Goal: Task Accomplishment & Management: Use online tool/utility

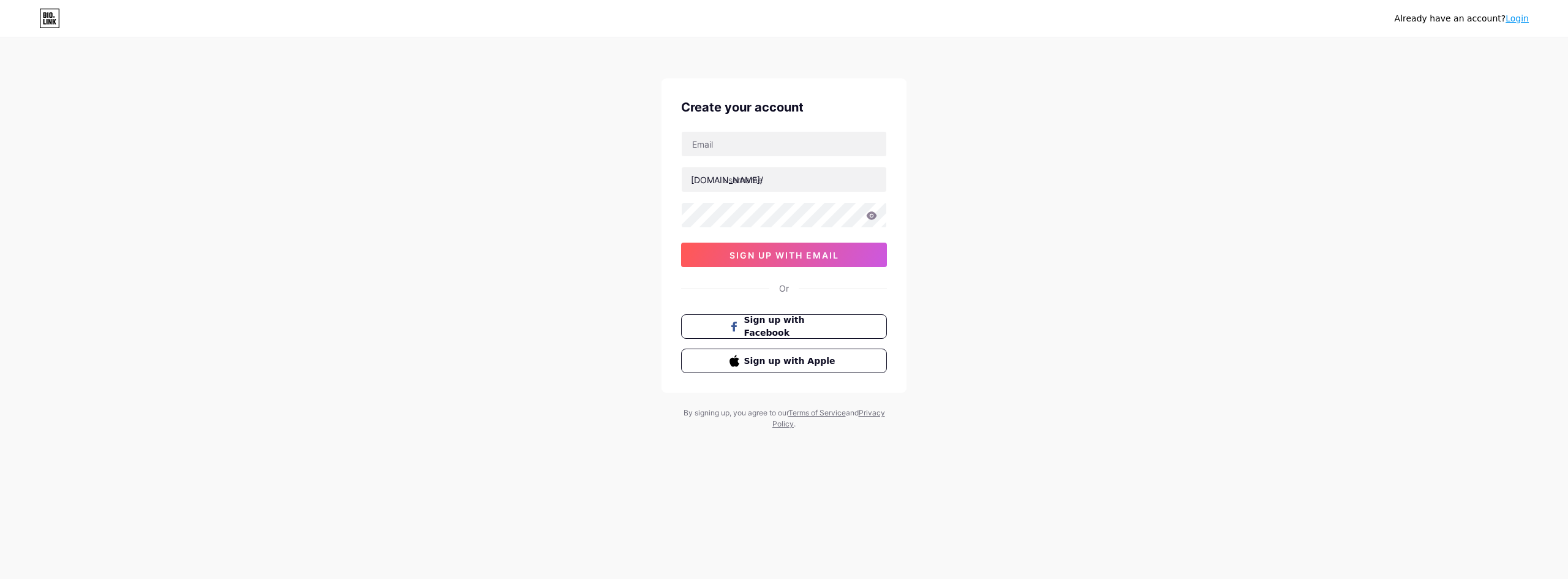
drag, startPoint x: 588, startPoint y: 158, endPoint x: 617, endPoint y: 171, distance: 31.8
click at [588, 158] on div "Already have an account? Login Create your account [DOMAIN_NAME]/ 0cAFcWeA5PW3T…" at bounding box center [784, 234] width 1568 height 469
click at [709, 141] on input "text" at bounding box center [784, 144] width 204 height 24
click at [693, 252] on button "sign up with email" at bounding box center [784, 255] width 206 height 24
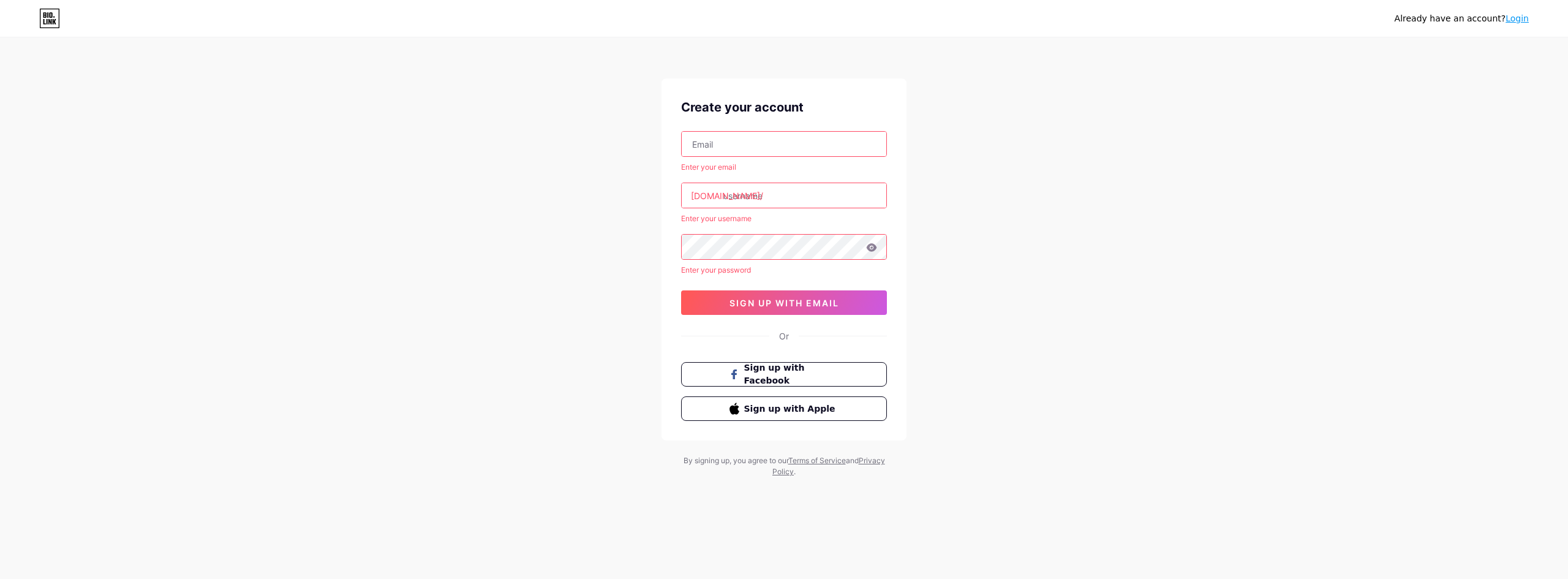
click at [727, 136] on input "text" at bounding box center [784, 144] width 204 height 24
paste input "[EMAIL_ADDRESS][DOMAIN_NAME]"
type input "[EMAIL_ADDRESS][DOMAIN_NAME]"
click at [761, 198] on input "text" at bounding box center [784, 195] width 204 height 24
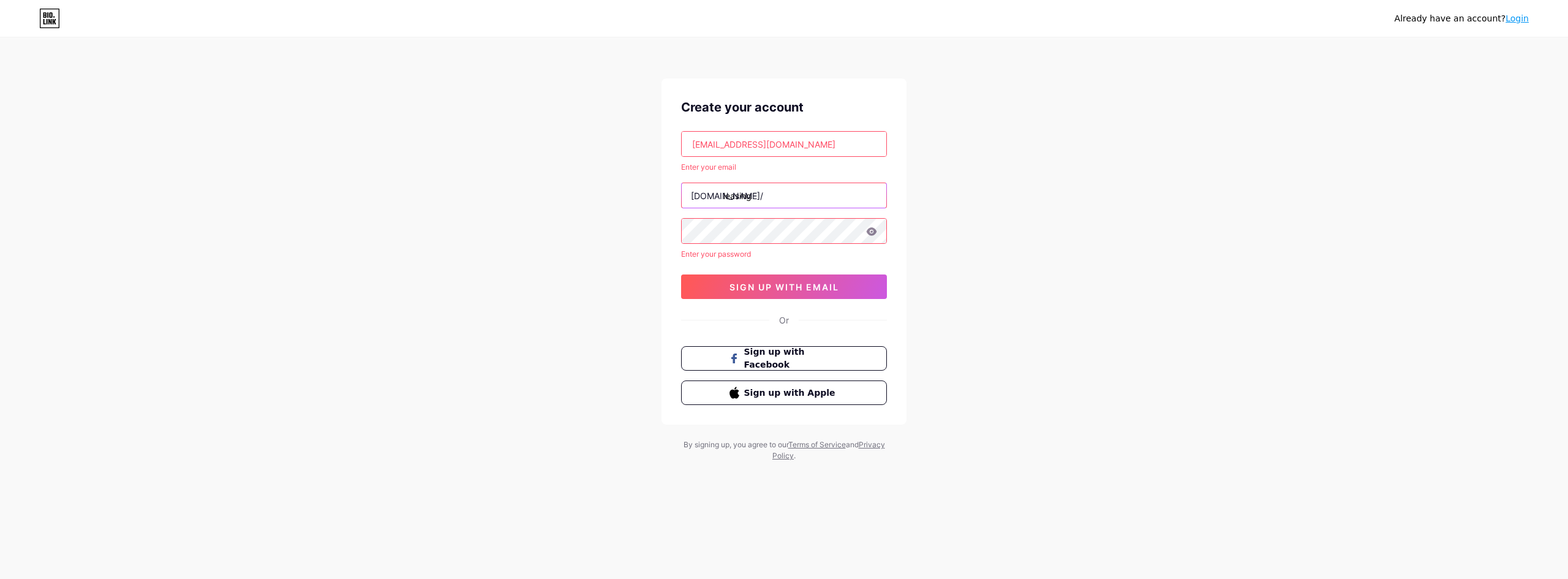
type input "leasing"
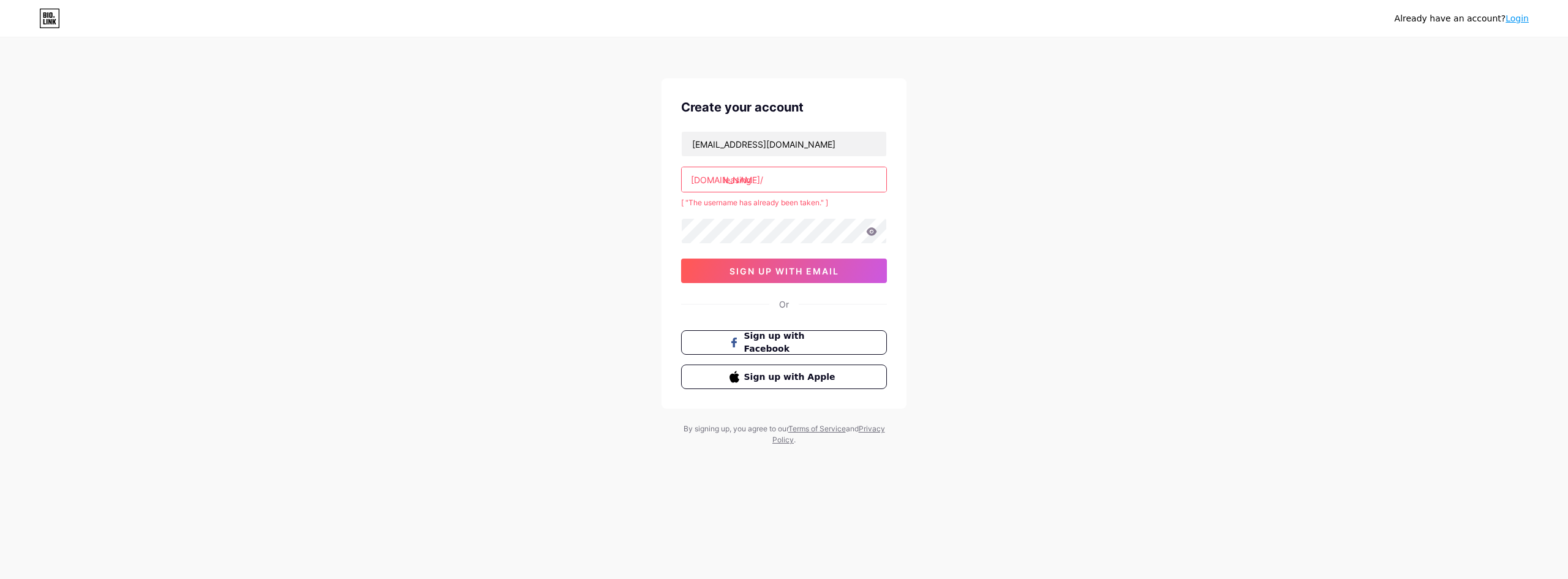
click at [787, 187] on input "leasing" at bounding box center [784, 179] width 204 height 24
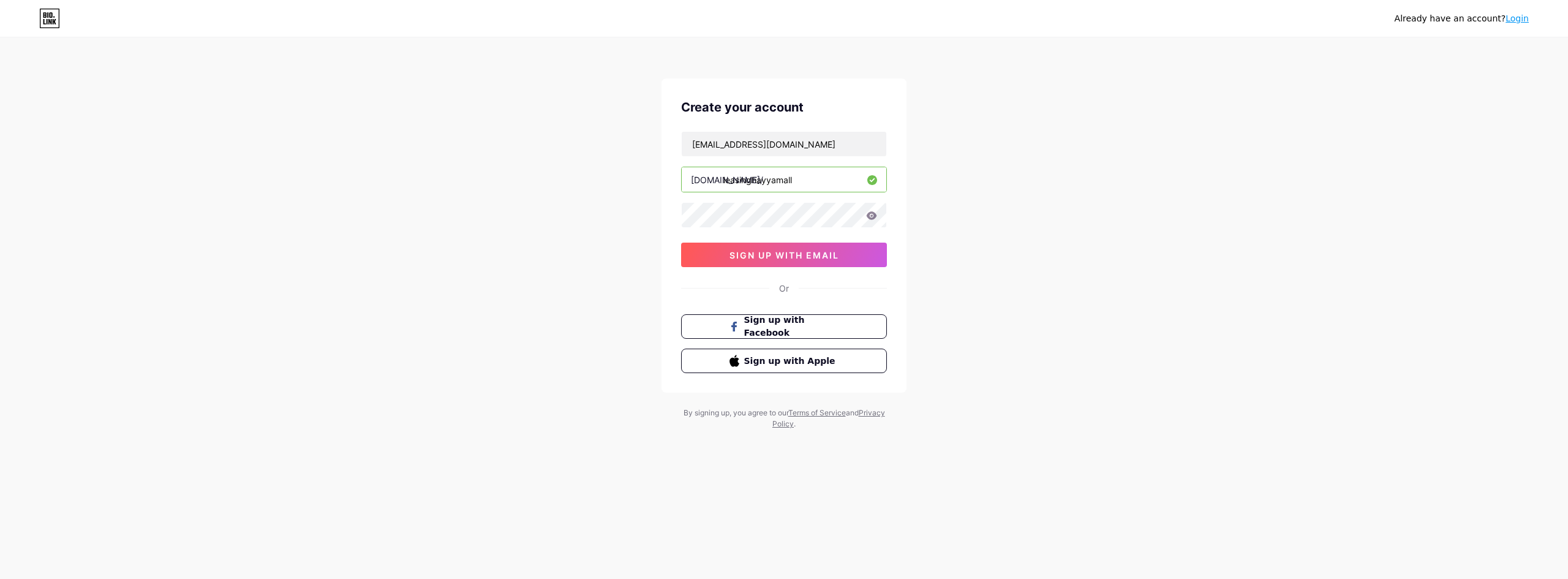
drag, startPoint x: 798, startPoint y: 185, endPoint x: 775, endPoint y: 183, distance: 23.1
click at [775, 183] on input "leasinghayyamall" at bounding box center [784, 179] width 204 height 24
click at [755, 181] on input "leasinghayya" at bounding box center [784, 179] width 204 height 24
click at [753, 180] on input "leasinghayya" at bounding box center [784, 179] width 204 height 24
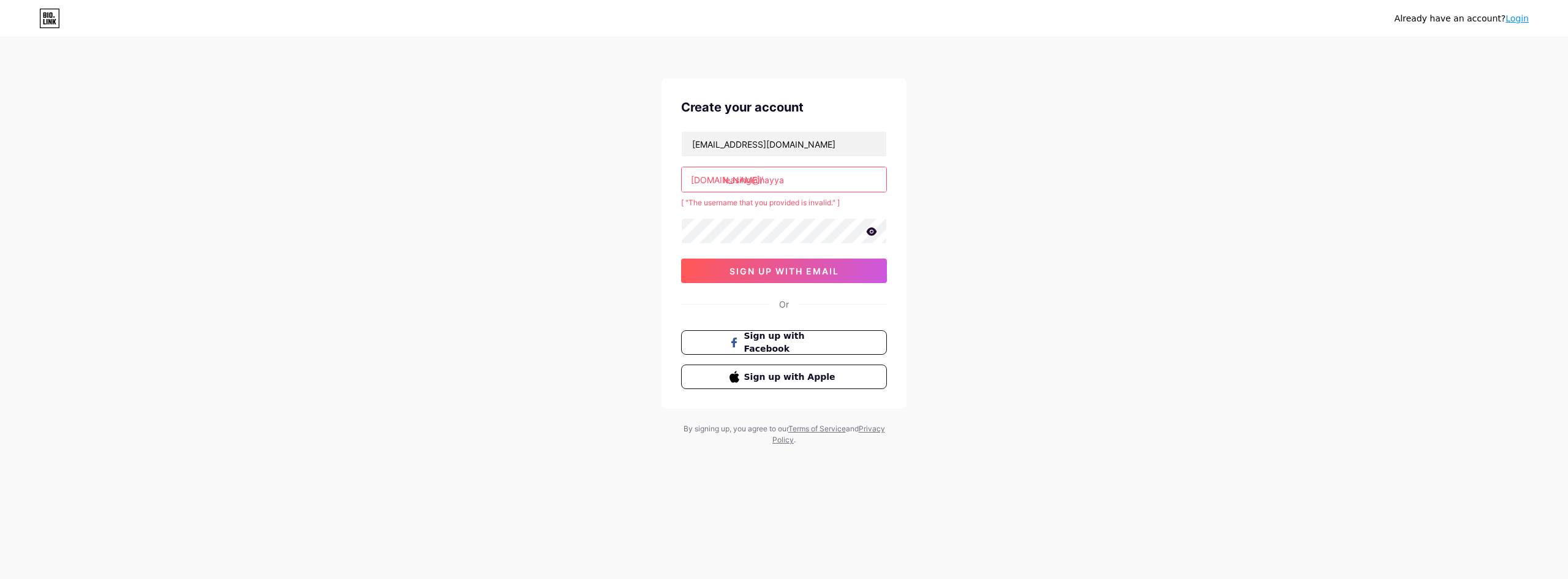
drag, startPoint x: 775, startPoint y: 181, endPoint x: 783, endPoint y: 183, distance: 8.2
click at [786, 183] on input "leasing@hayya" at bounding box center [784, 179] width 204 height 24
click at [760, 182] on input "leasing@hayya" at bounding box center [784, 179] width 204 height 24
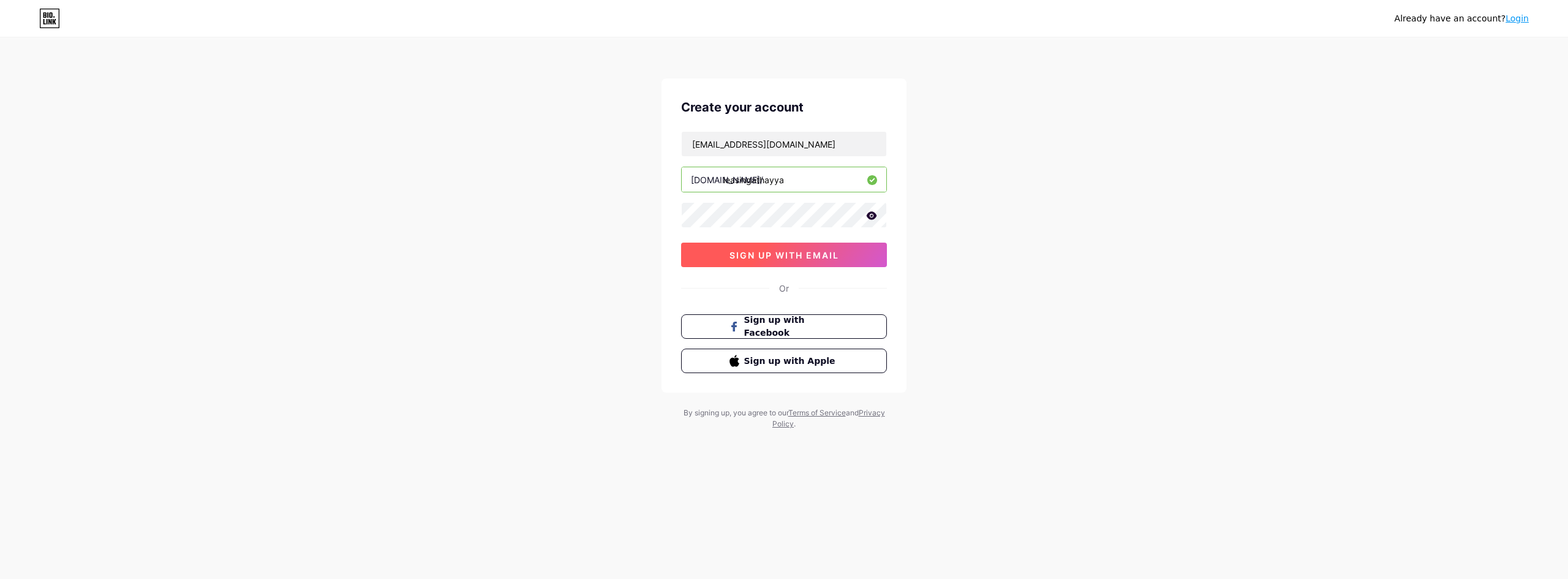
type input "leasingathayya"
click at [787, 255] on span "sign up with email" at bounding box center [784, 255] width 110 height 10
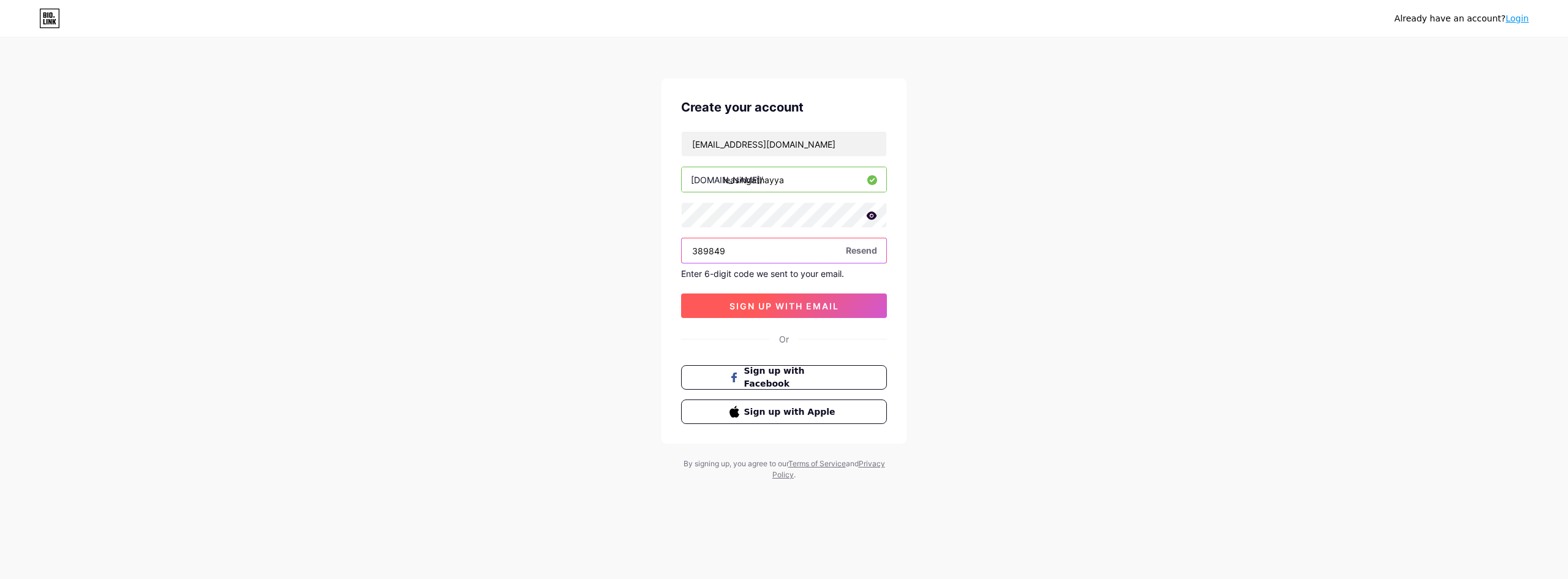
type input "389849"
click at [781, 298] on button "sign up with email" at bounding box center [784, 306] width 206 height 24
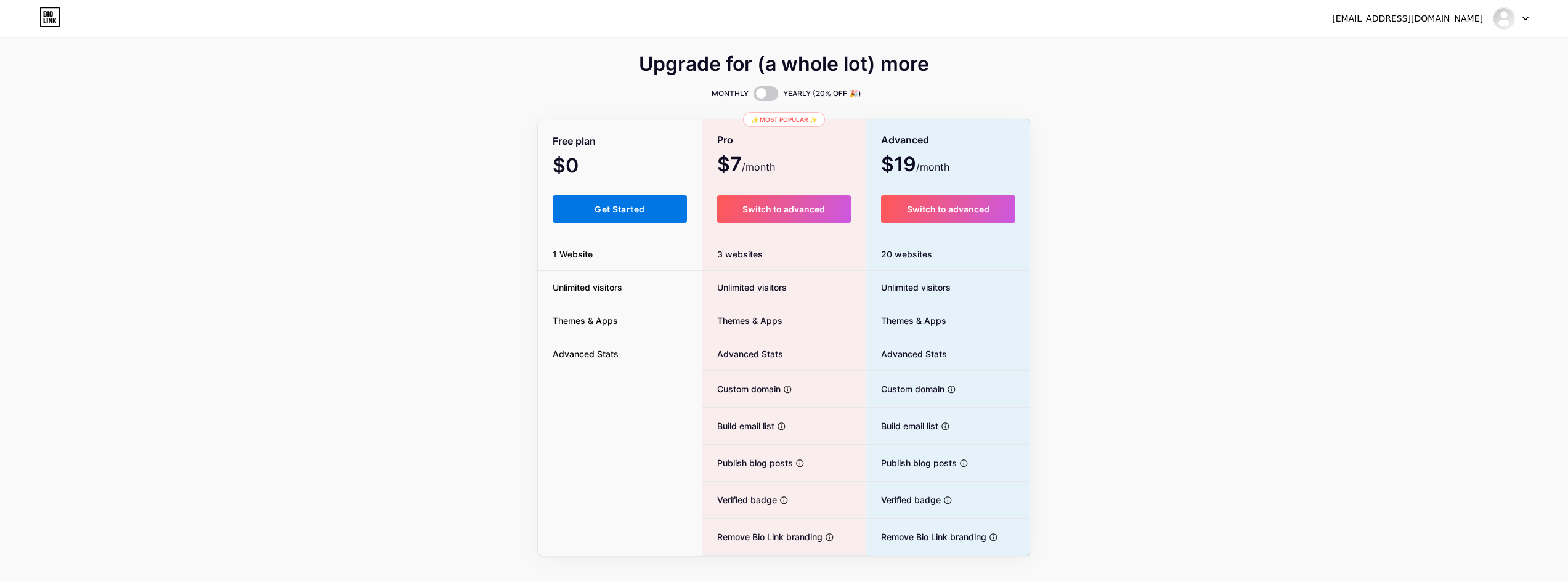
click at [611, 200] on button "Get Started" at bounding box center [619, 209] width 135 height 28
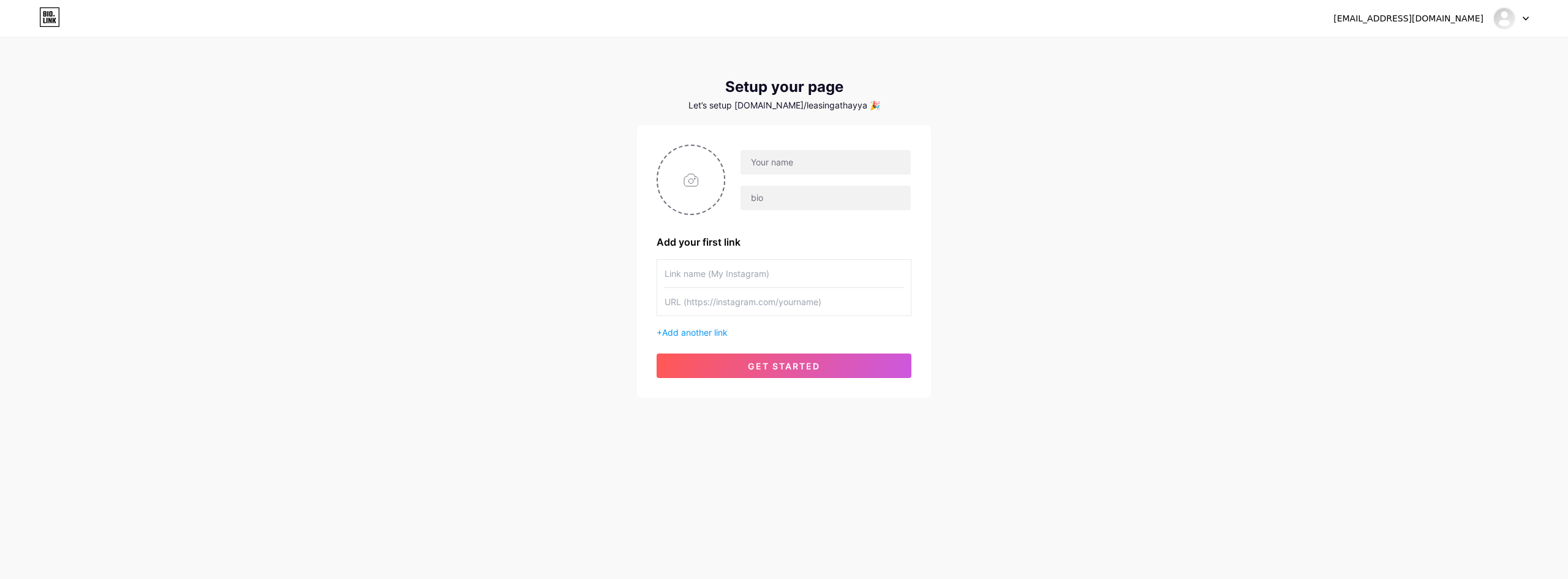
click at [716, 276] on input "text" at bounding box center [784, 274] width 239 height 28
type input "Call"
click at [743, 310] on input "text" at bounding box center [784, 302] width 239 height 28
paste input "[PHONE_NUMBER]"
type input "tel:[PHONE_NUMBER]"
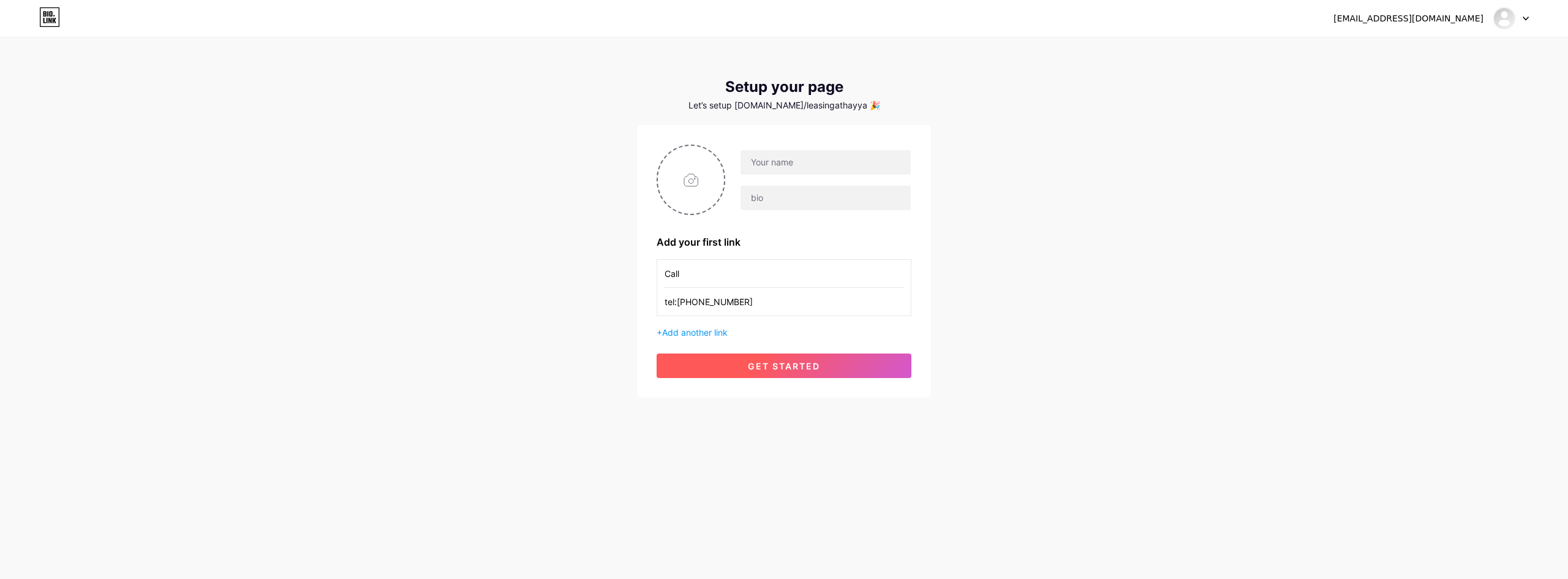
click at [754, 361] on span "get started" at bounding box center [783, 366] width 72 height 10
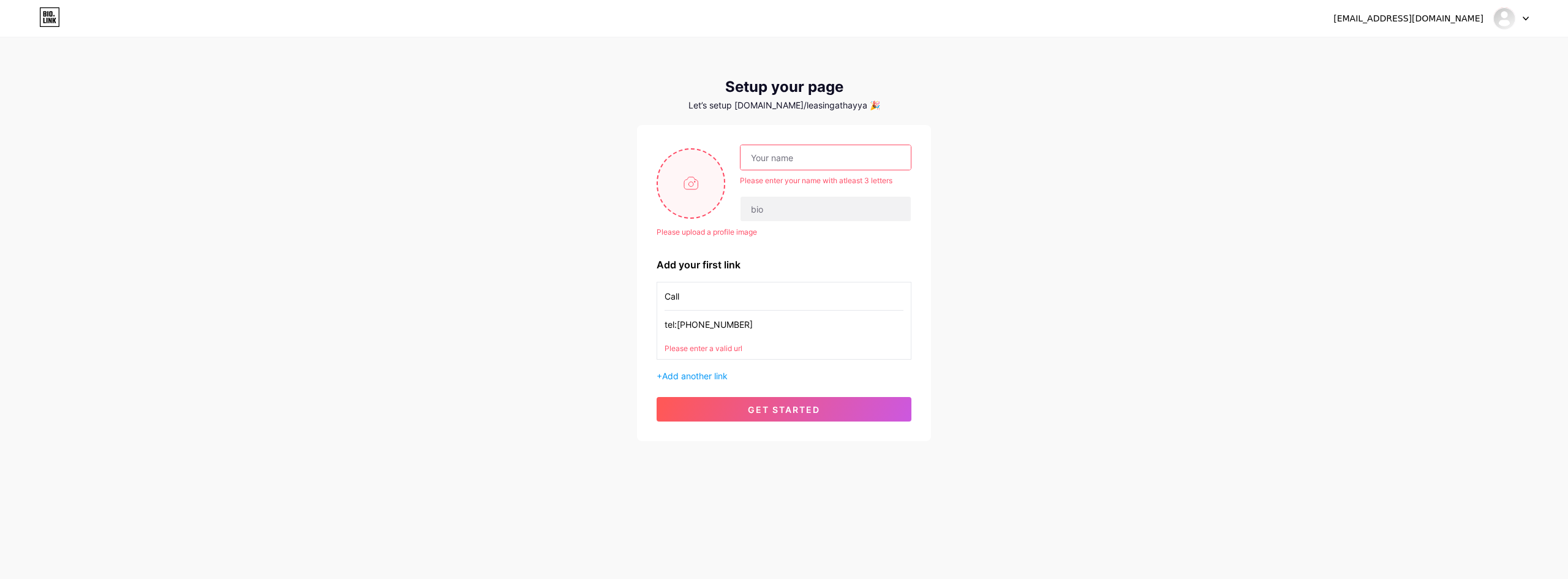
click at [698, 181] on input "file" at bounding box center [690, 184] width 66 height 68
type input "C:\fakepath\WhatsApp Image [DATE] 18.25.36.jpeg"
click at [774, 154] on input "text" at bounding box center [826, 158] width 171 height 24
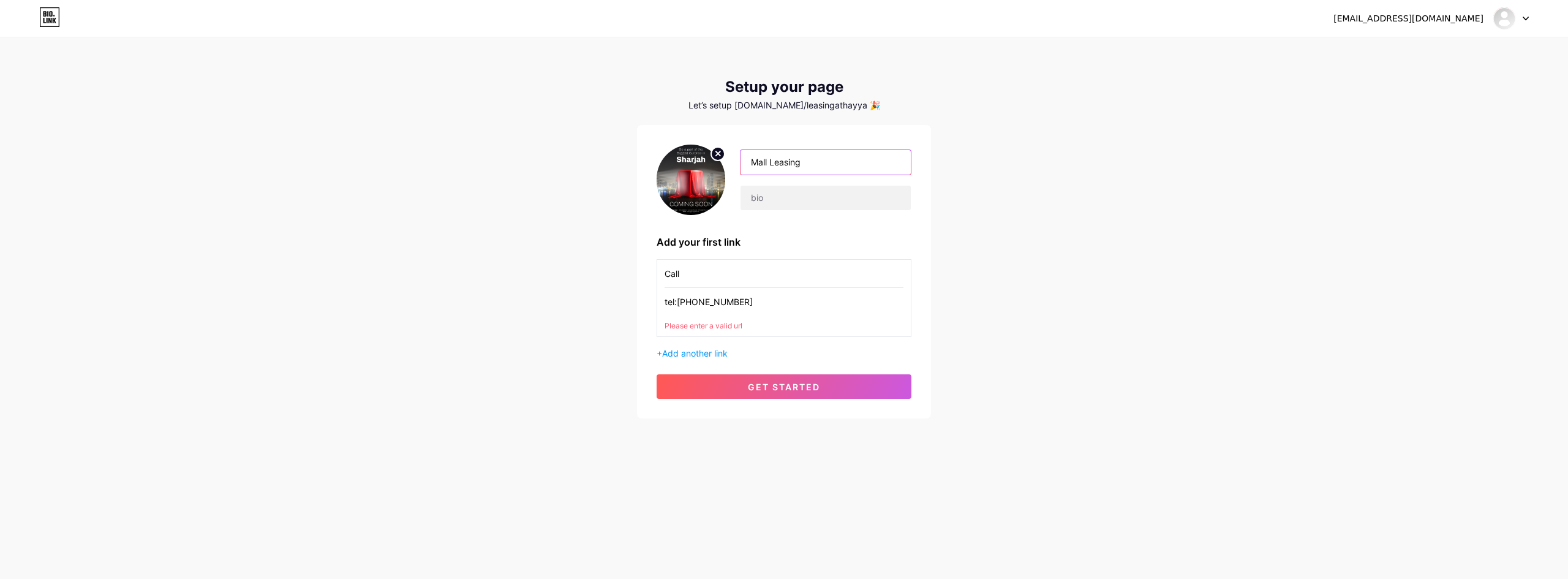
type input "Mall Leasing"
click at [680, 303] on input "tel:[PHONE_NUMBER]" at bounding box center [784, 302] width 239 height 28
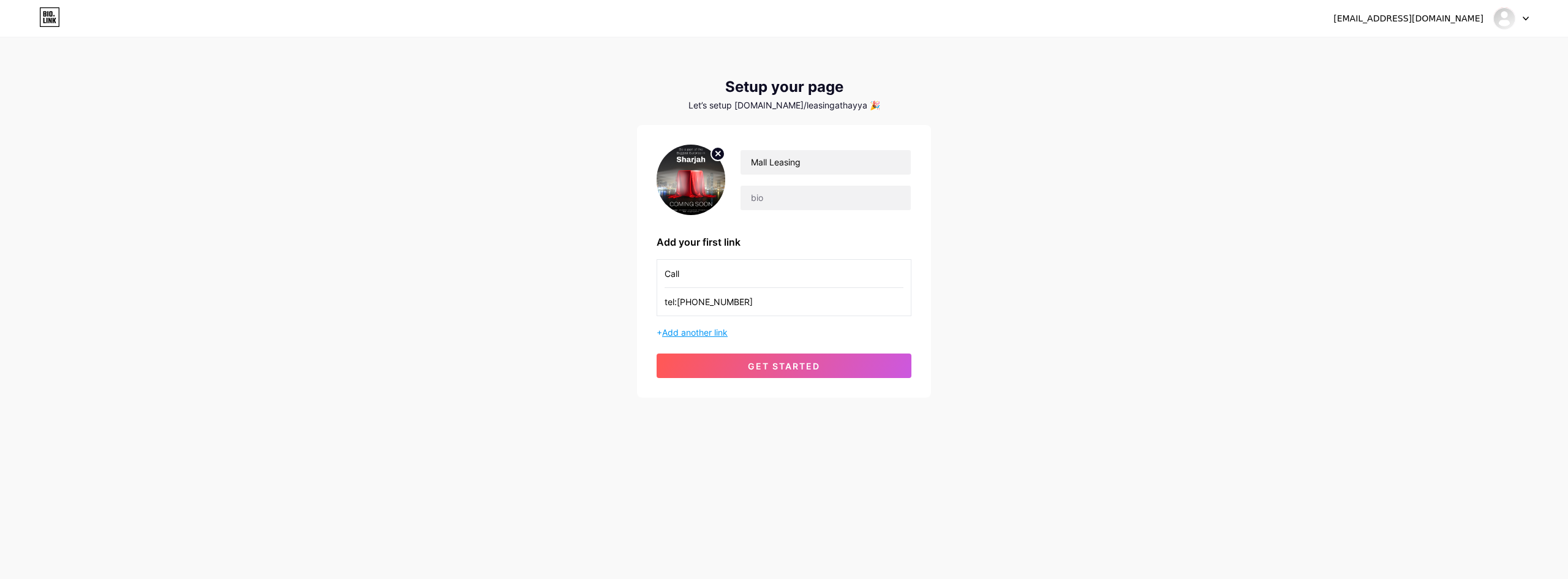
type input "tel:[PHONE_NUMBER]"
click at [716, 332] on span "Add another link" at bounding box center [695, 333] width 66 height 10
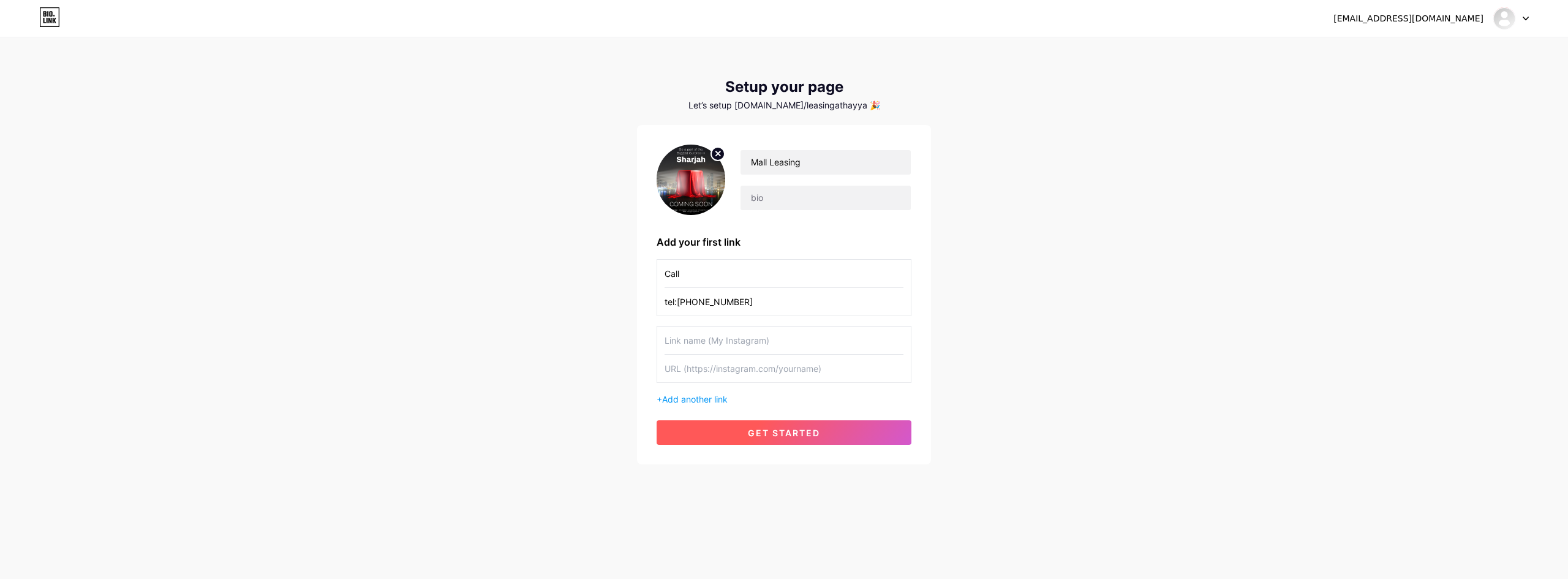
click at [758, 426] on button "get started" at bounding box center [784, 433] width 255 height 24
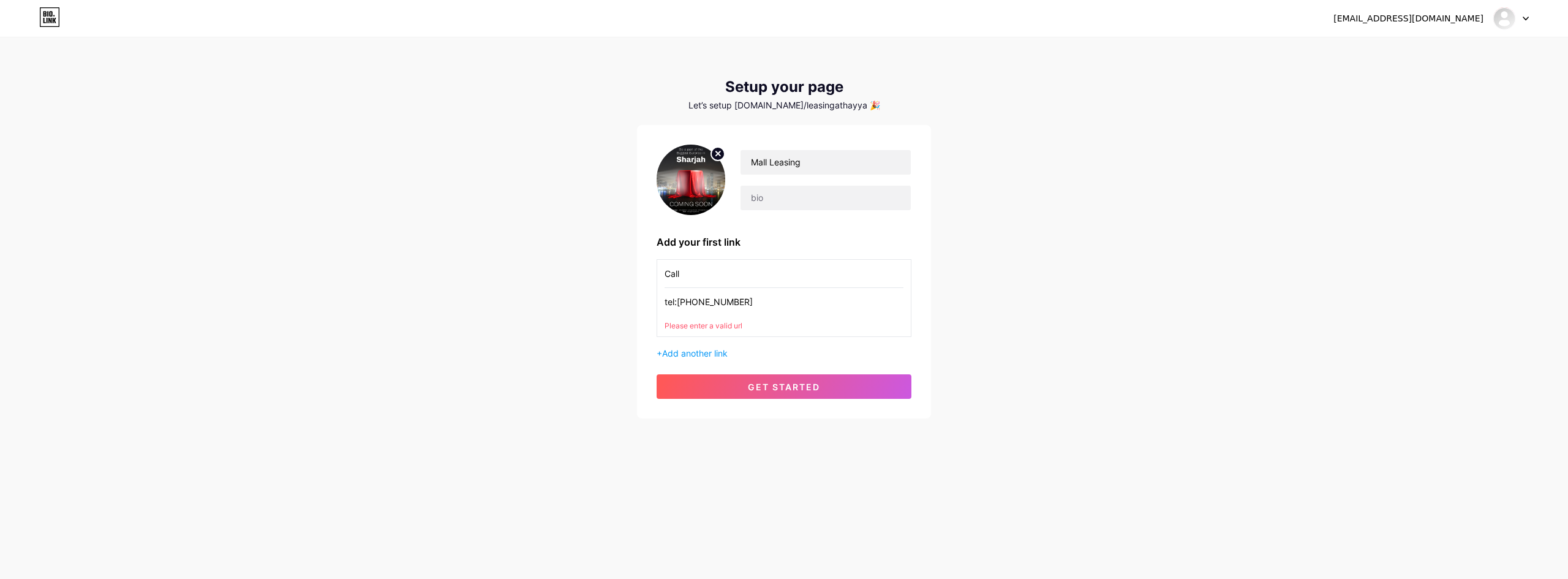
drag, startPoint x: 685, startPoint y: 283, endPoint x: 643, endPoint y: 283, distance: 42.0
click at [643, 283] on div "Mall Leasing Add your first link Call tel:971566031737 Please enter a valid url…" at bounding box center [783, 271] width 294 height 294
type input "Mail Us"
drag, startPoint x: 731, startPoint y: 303, endPoint x: 748, endPoint y: 307, distance: 17.5
click at [724, 304] on input "tel:[PHONE_NUMBER]" at bounding box center [784, 302] width 239 height 28
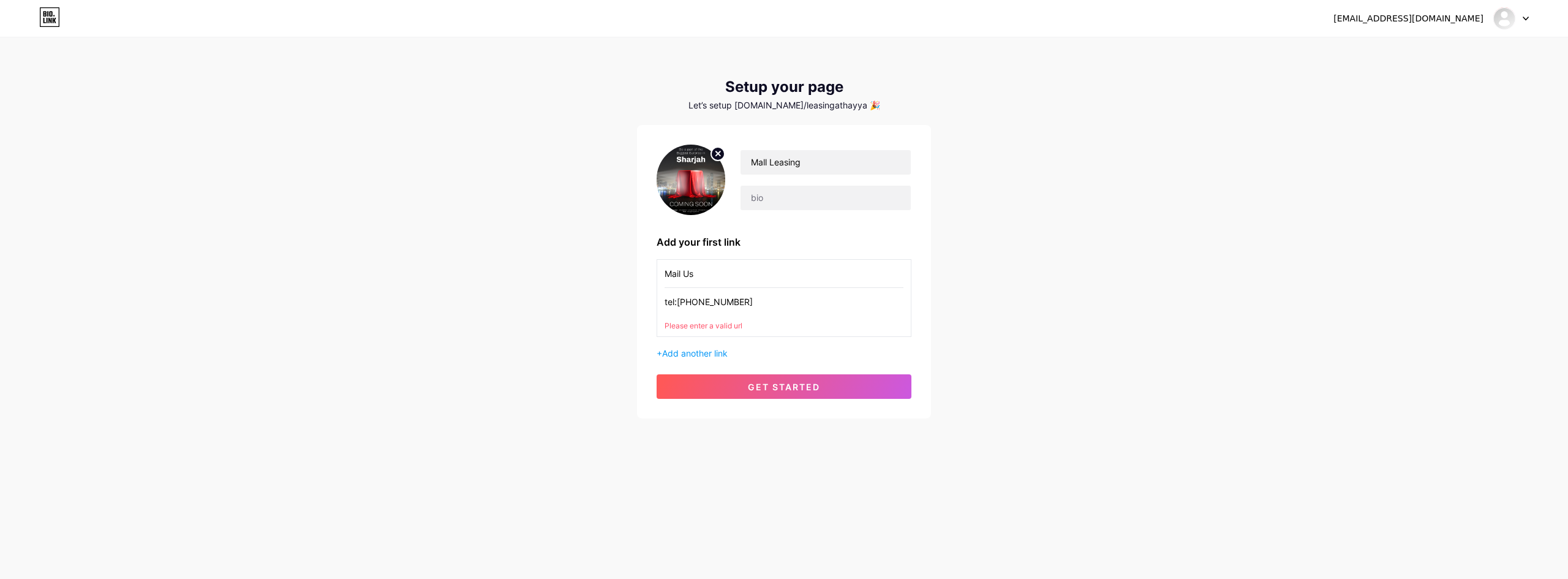
drag, startPoint x: 748, startPoint y: 306, endPoint x: 660, endPoint y: 307, distance: 88.0
click at [660, 307] on div "Mail Us tel:971566031737 Please enter a valid url" at bounding box center [784, 298] width 255 height 78
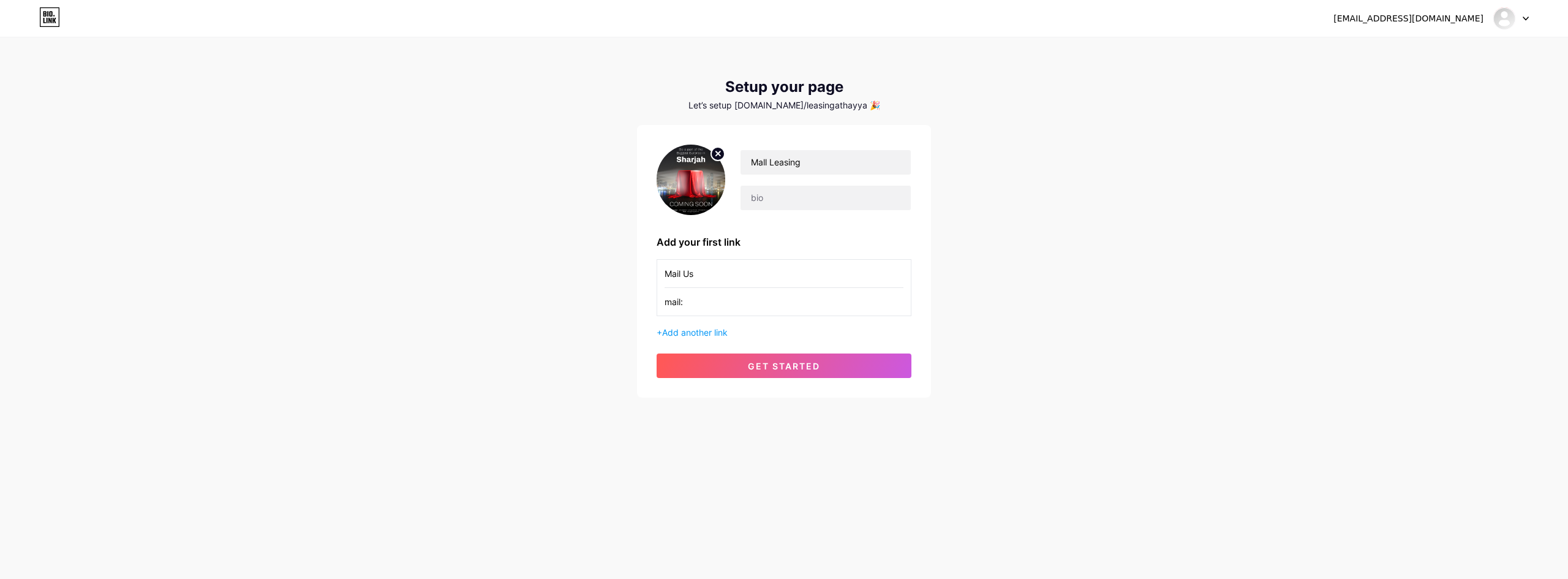
paste input "[EMAIL_ADDRESS][DOMAIN_NAME]"
click at [683, 298] on input "mail:[EMAIL_ADDRESS][DOMAIN_NAME]" at bounding box center [784, 302] width 239 height 28
click at [799, 303] on input "mail:[EMAIL_ADDRESS][DOMAIN_NAME]" at bounding box center [784, 302] width 239 height 28
type input "mail:[EMAIL_ADDRESS][DOMAIN_NAME]"
click at [691, 335] on span "Add another link" at bounding box center [695, 333] width 66 height 10
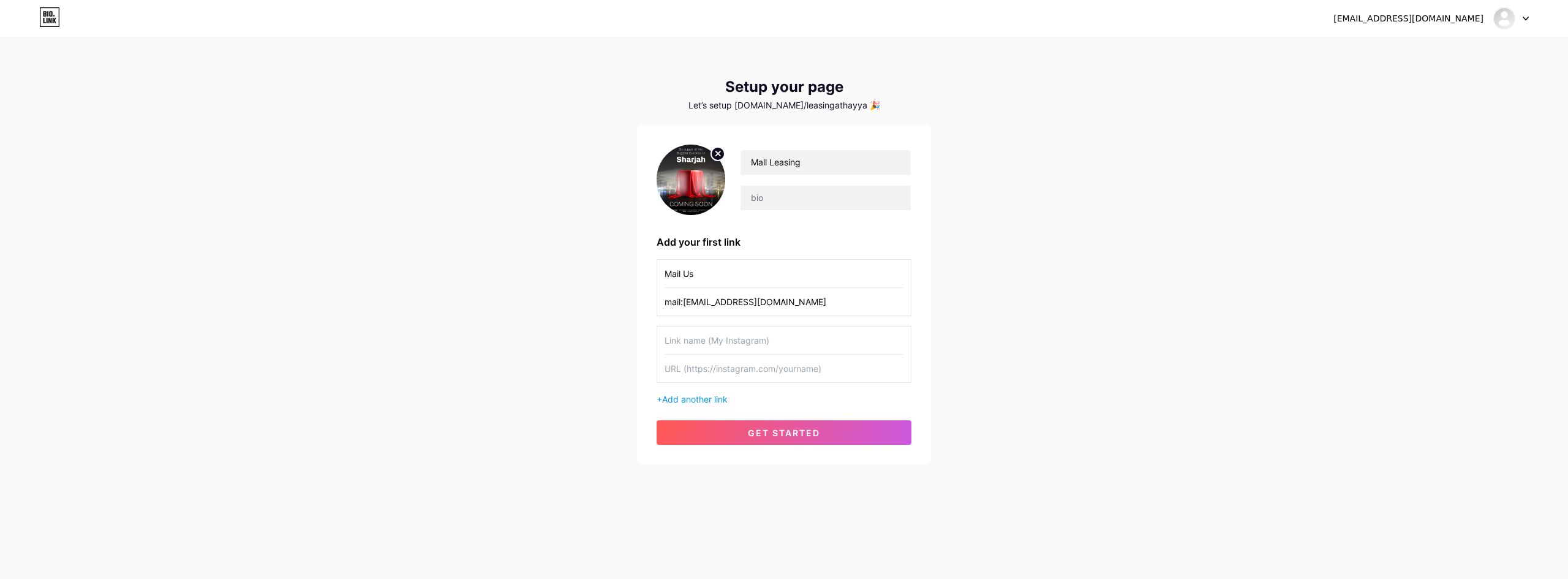
click at [782, 435] on span "get started" at bounding box center [783, 433] width 72 height 10
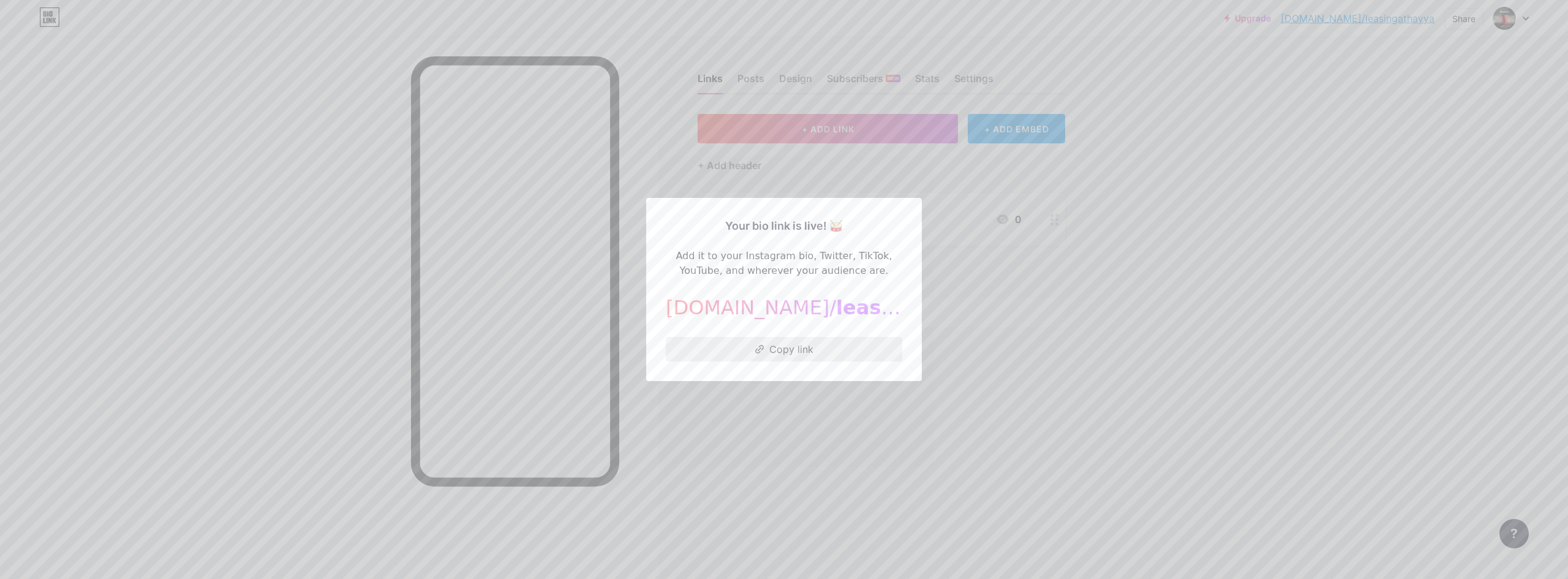
click at [824, 347] on button "Copy link" at bounding box center [784, 349] width 236 height 24
click at [982, 348] on div at bounding box center [784, 290] width 1568 height 579
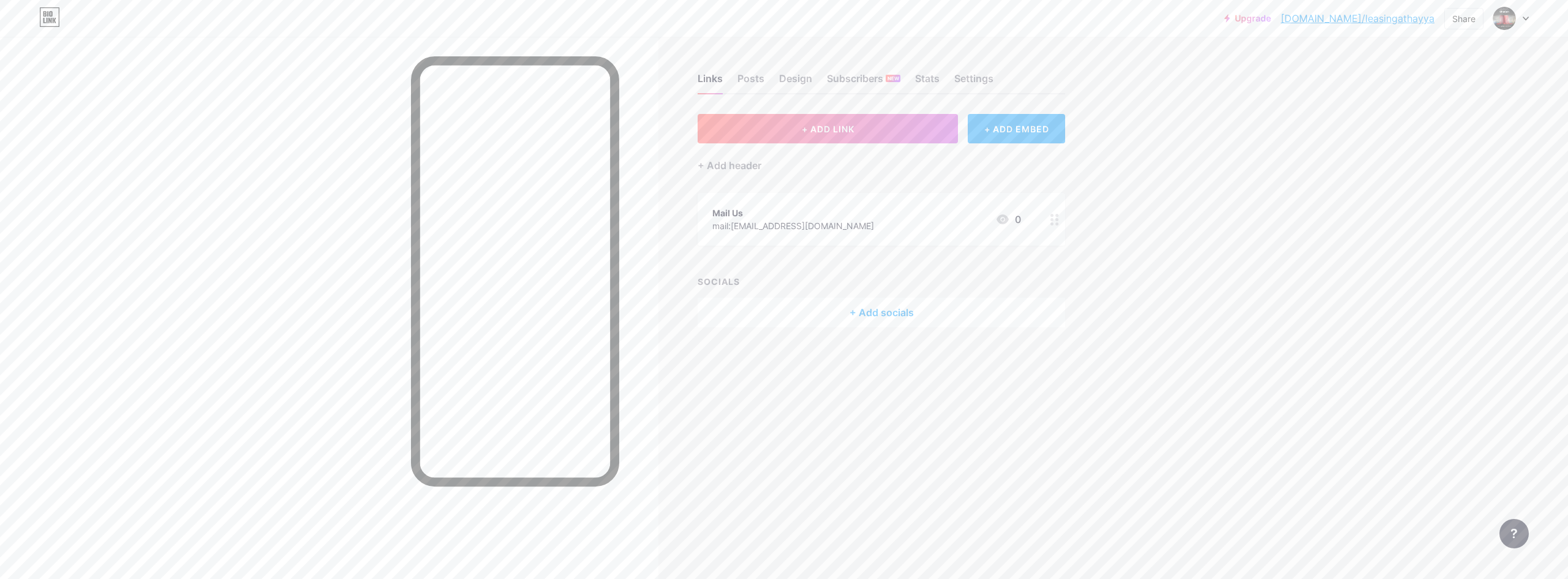
click at [774, 225] on div "mail:[EMAIL_ADDRESS][DOMAIN_NAME]" at bounding box center [793, 225] width 162 height 13
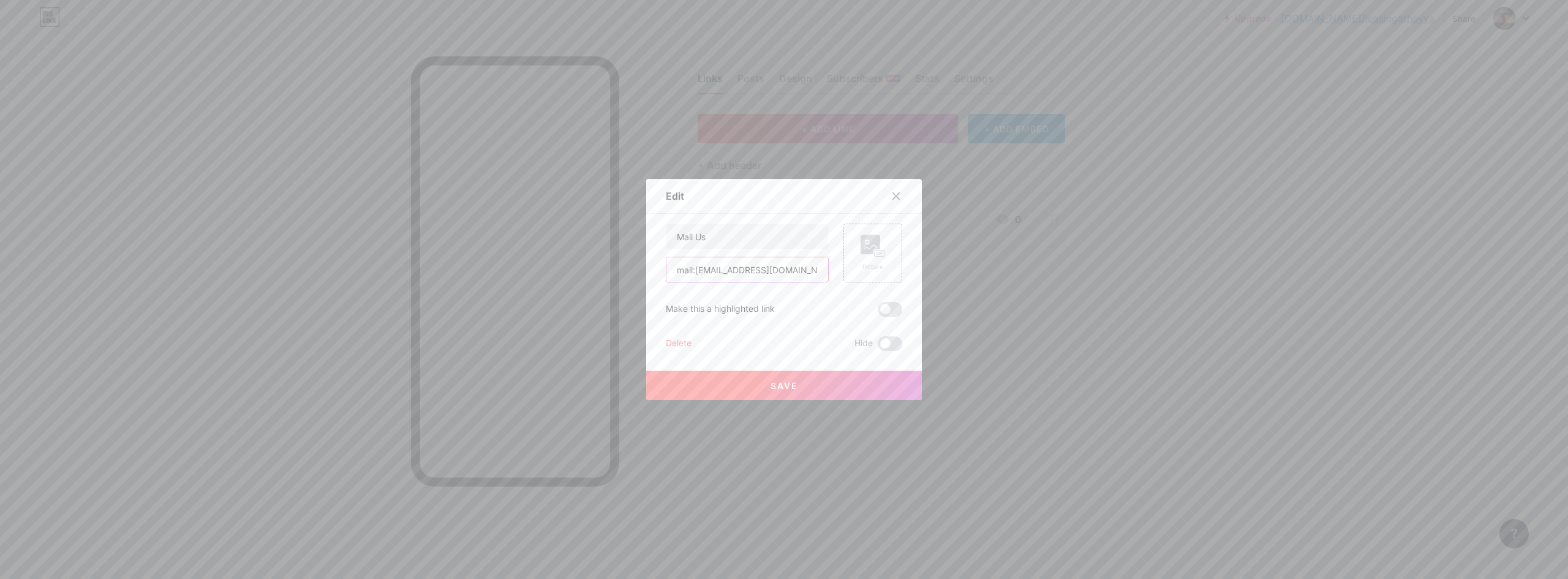
drag, startPoint x: 800, startPoint y: 270, endPoint x: 605, endPoint y: 277, distance: 195.1
click at [605, 277] on div "Edit Content YouTube Play YouTube video without leaving your page. ADD Vimeo Pl…" at bounding box center [784, 290] width 1568 height 579
click at [687, 270] on input "mail:[EMAIL_ADDRESS][DOMAIN_NAME]" at bounding box center [747, 270] width 162 height 24
type input "mailto:[EMAIL_ADDRESS][DOMAIN_NAME]"
click at [736, 329] on div "Mail Us mailto:[EMAIL_ADDRESS][DOMAIN_NAME] Picture Make this a highlighted lin…" at bounding box center [784, 287] width 236 height 127
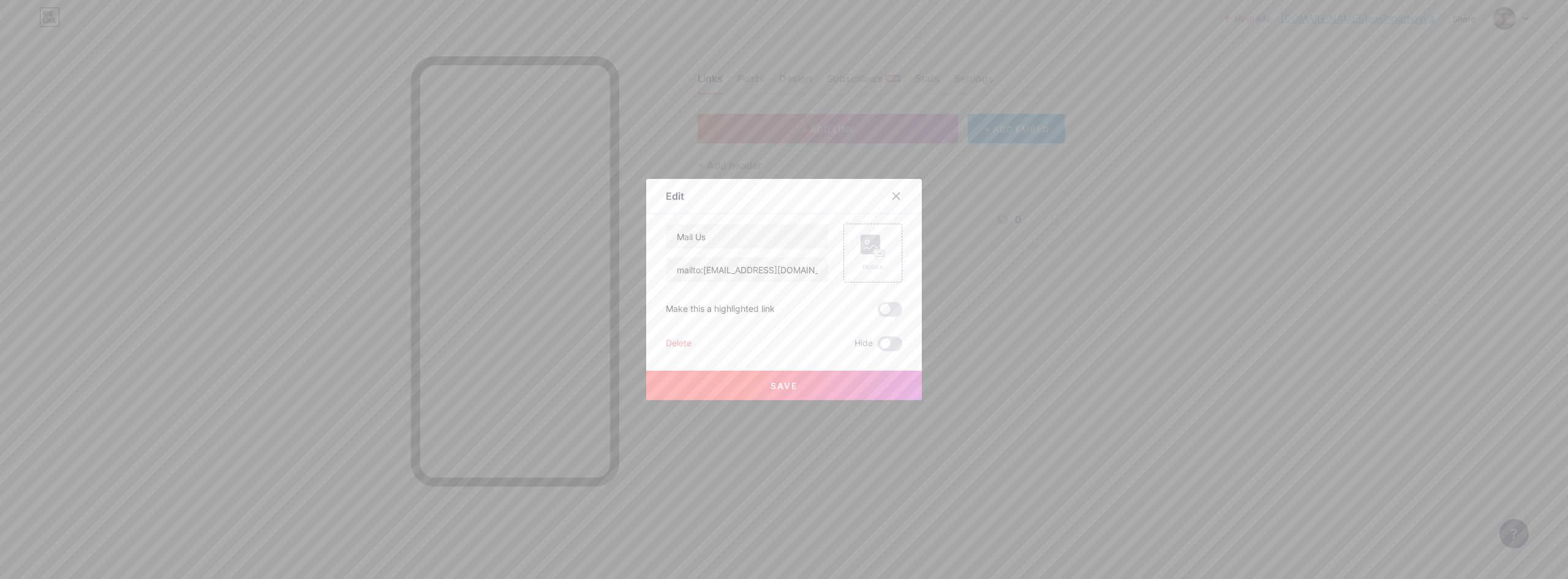
click at [799, 390] on button "Save" at bounding box center [784, 386] width 275 height 29
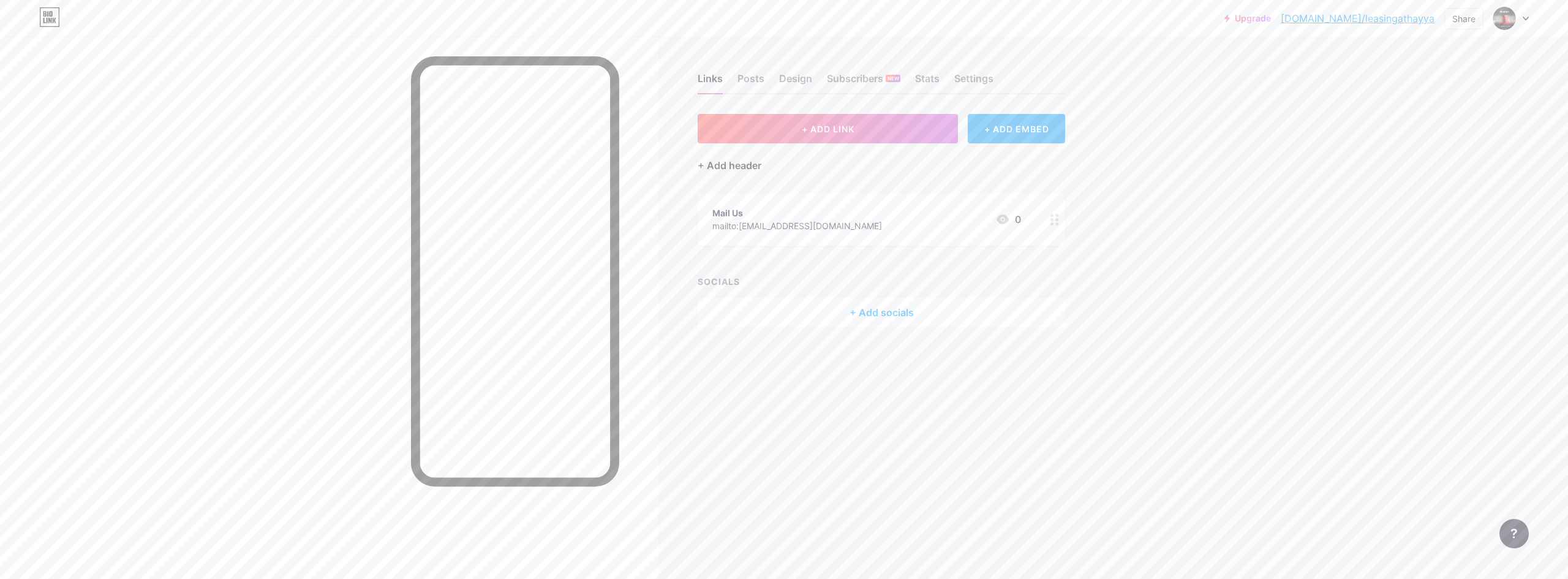
click at [737, 169] on div "+ Add header" at bounding box center [729, 165] width 64 height 15
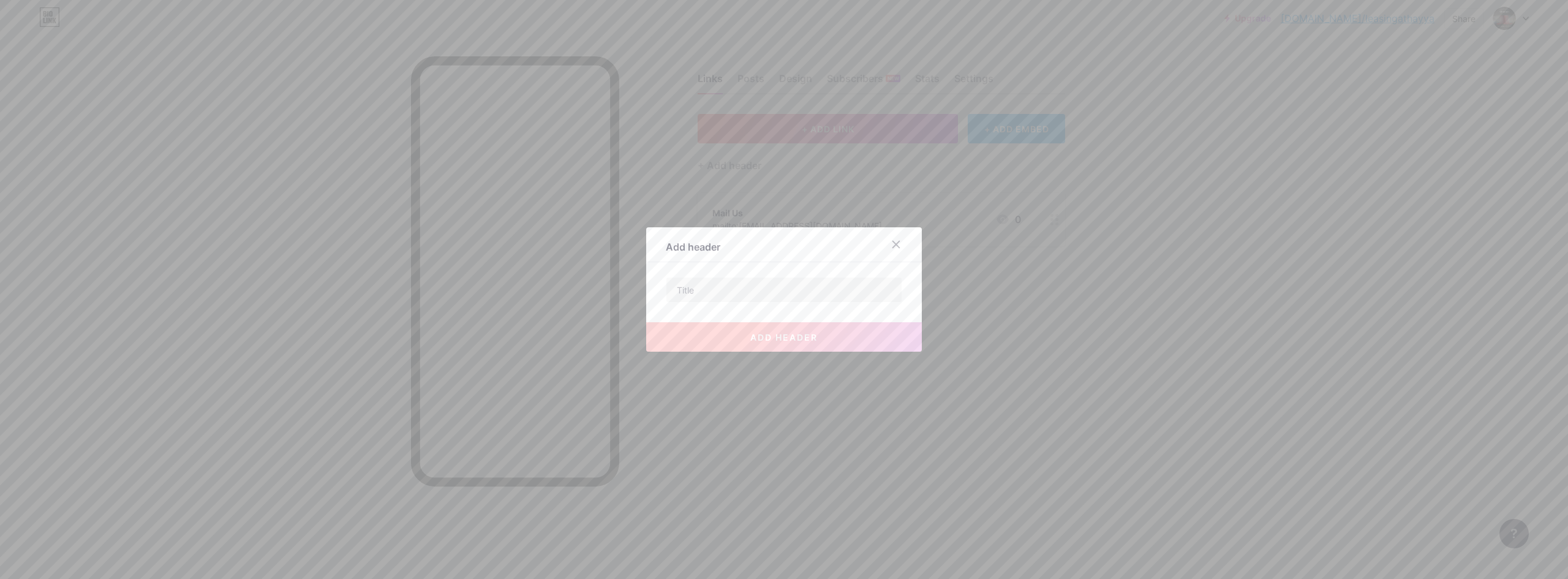
click at [891, 232] on div "Add header add header" at bounding box center [784, 290] width 275 height 125
click at [891, 242] on icon at bounding box center [896, 244] width 10 height 10
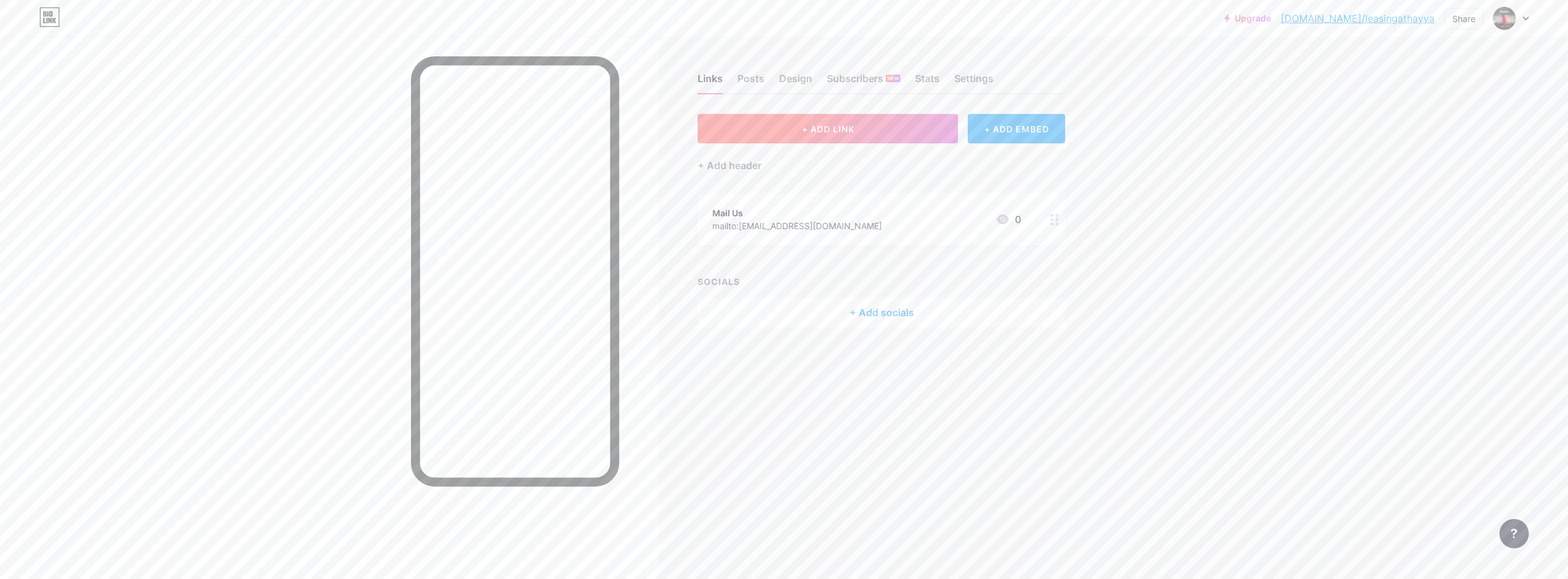
click at [860, 143] on button "+ ADD LINK" at bounding box center [827, 129] width 261 height 29
click at [894, 204] on icon at bounding box center [896, 208] width 10 height 10
click at [1045, 110] on div "Links Posts Design Subscribers NEW Stats Settings + ADD LINK + ADD EMBED + Add …" at bounding box center [558, 212] width 1117 height 352
click at [1036, 133] on div "+ ADD EMBED" at bounding box center [1016, 129] width 97 height 29
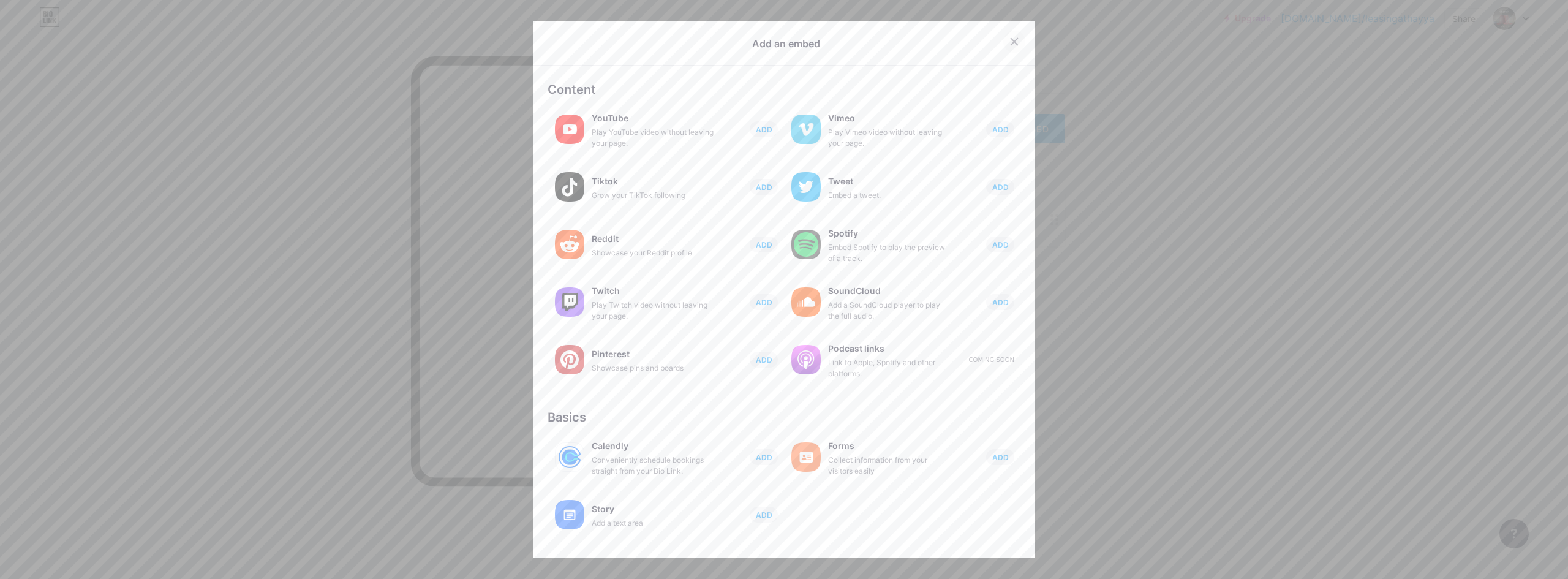
click at [1003, 46] on div at bounding box center [1014, 41] width 22 height 22
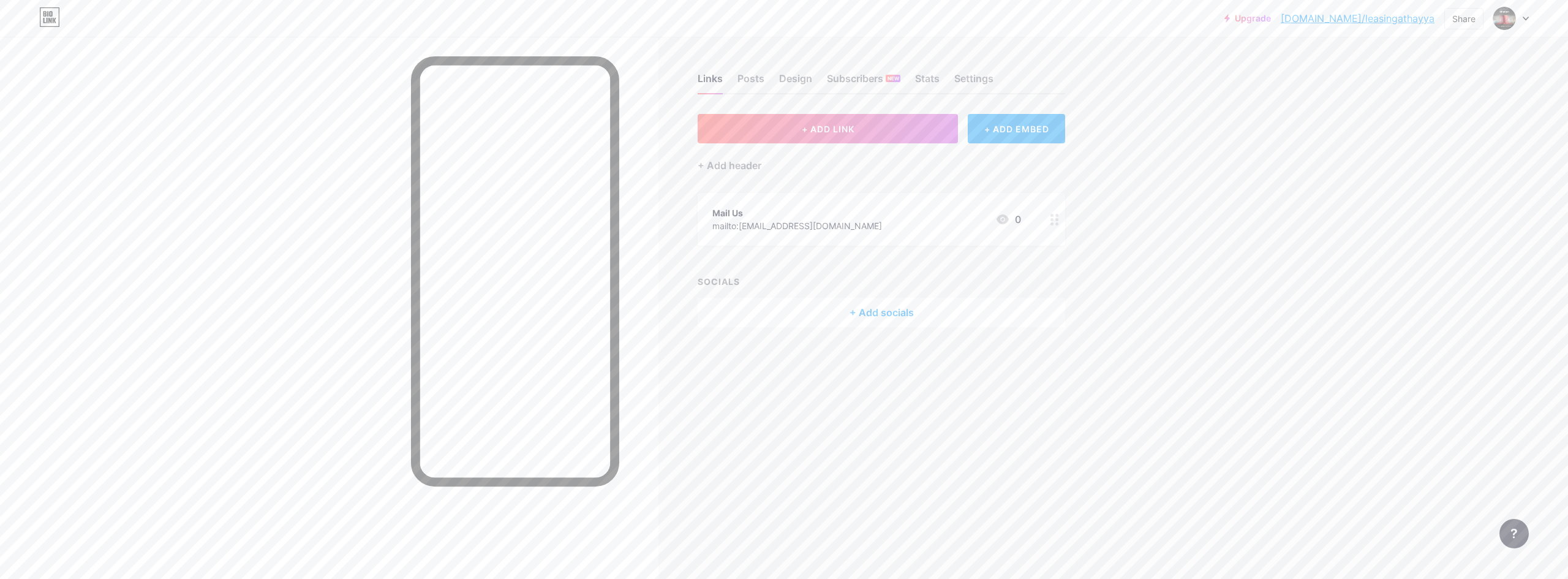
click at [892, 309] on div "+ Add socials" at bounding box center [881, 313] width 367 height 29
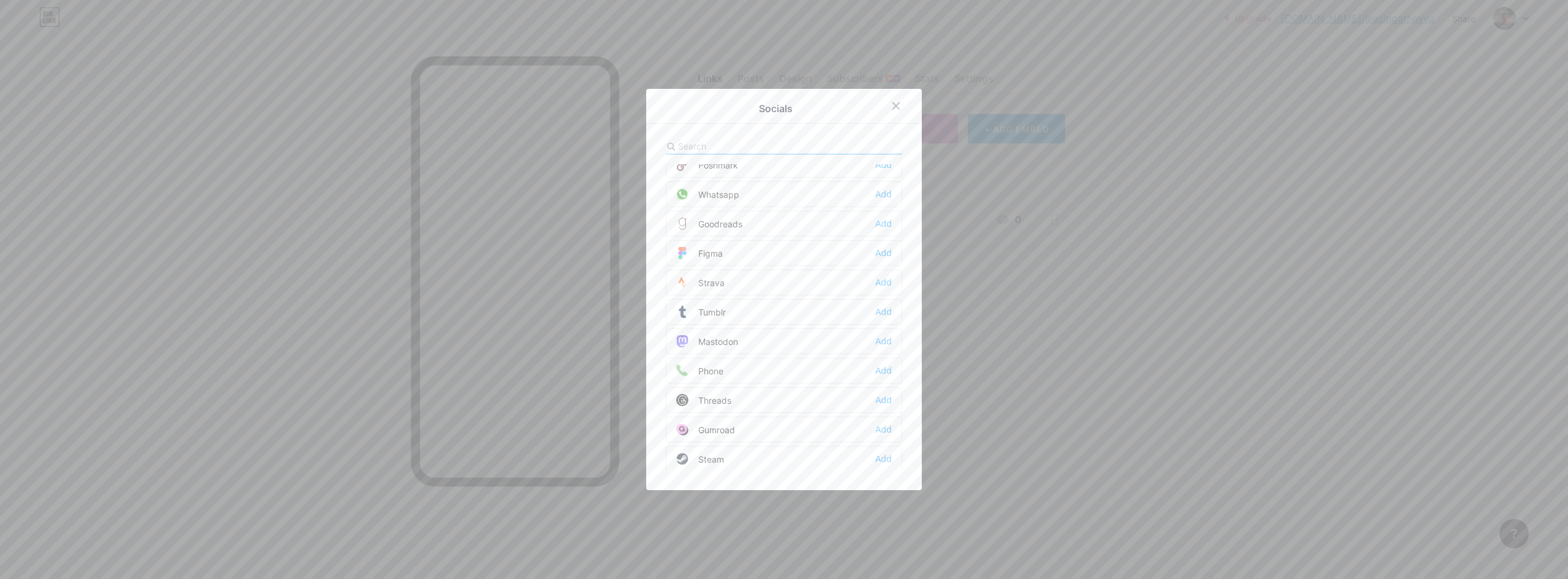
scroll to position [1106, 0]
click at [731, 138] on div "Socials Email Add Facebook Add Twitter Add Instagram Add Youtube Add Buy Me a C…" at bounding box center [784, 290] width 275 height 401
click at [696, 144] on input "text" at bounding box center [746, 146] width 135 height 13
type input "phon"
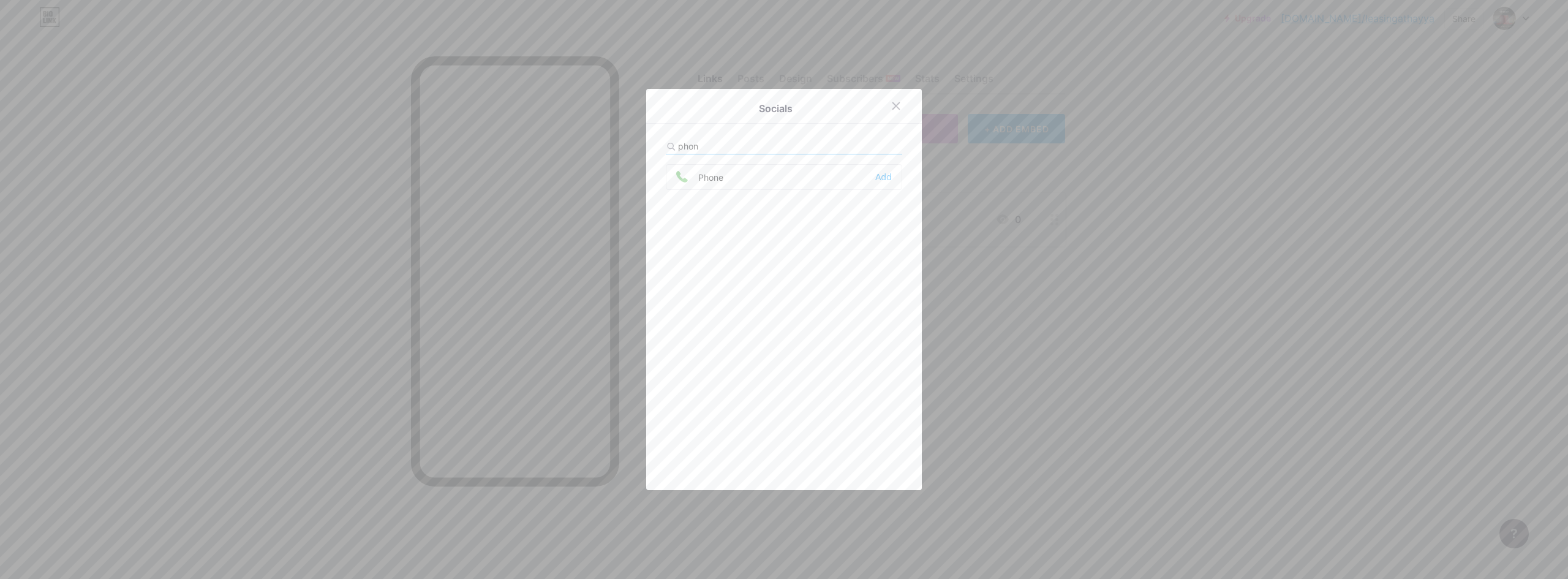
click at [790, 179] on div "Phone Add" at bounding box center [784, 178] width 236 height 26
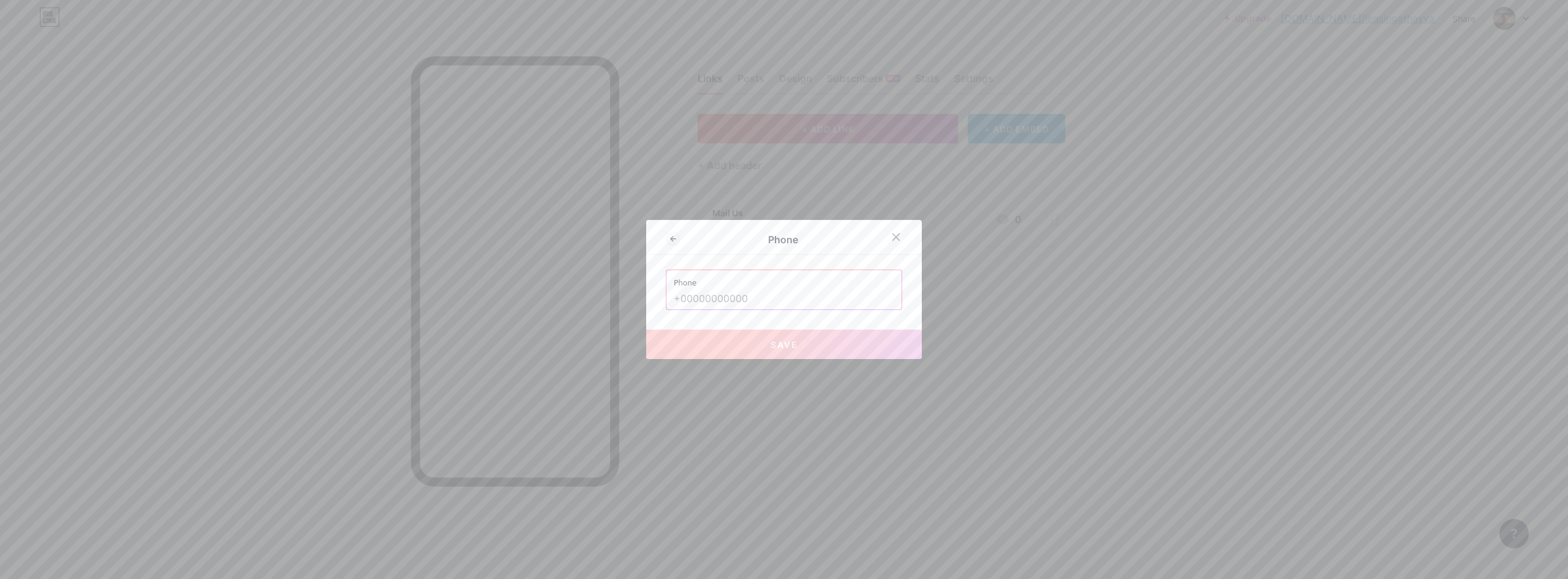
click at [759, 309] on div "Phone" at bounding box center [784, 290] width 236 height 41
click at [773, 286] on label "Phone" at bounding box center [784, 279] width 221 height 18
click at [772, 296] on input "text" at bounding box center [784, 299] width 221 height 21
paste input "[PHONE_NUMBER]"
click at [756, 344] on button "Save" at bounding box center [784, 344] width 275 height 29
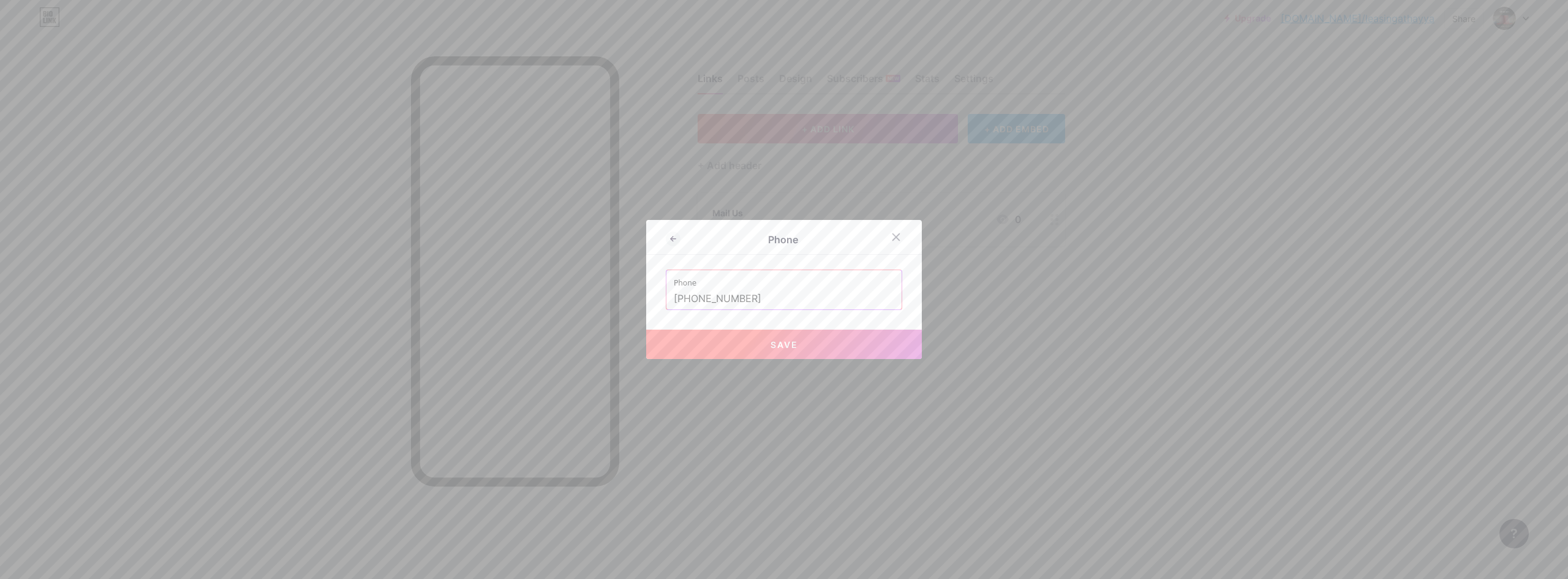
type input "tel:[PHONE_NUMBER]"
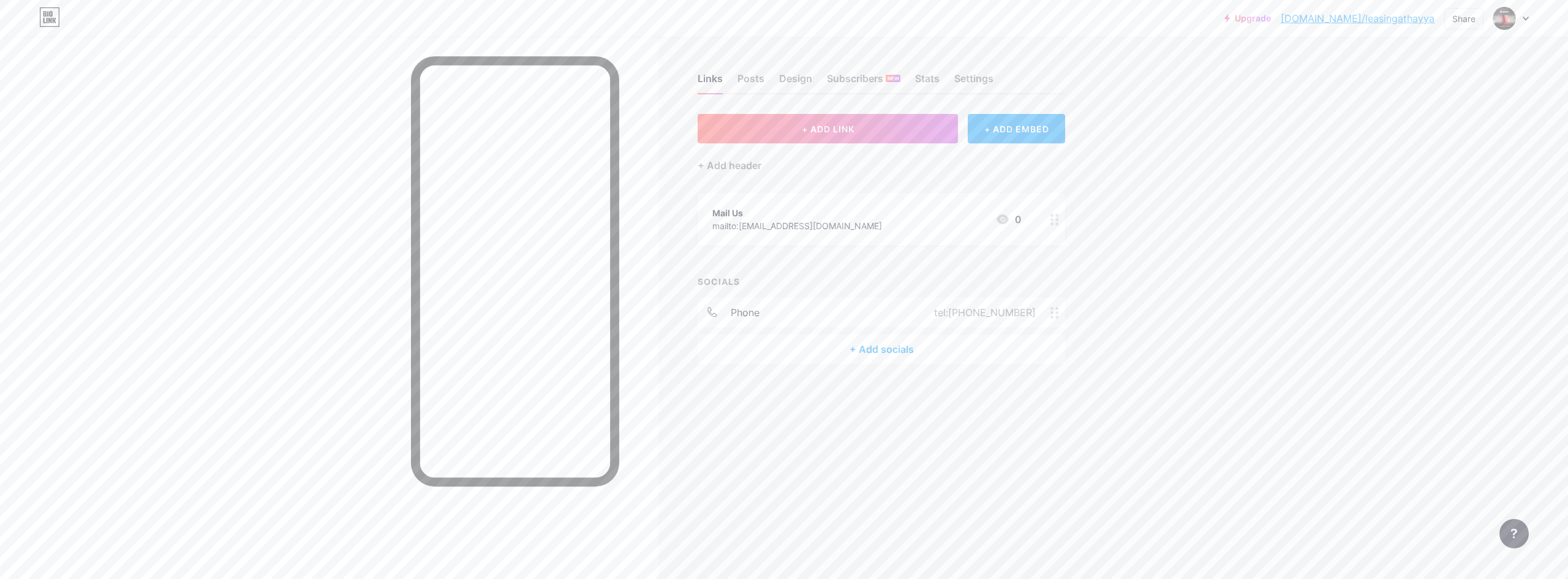
click at [895, 348] on div "+ Add socials" at bounding box center [881, 349] width 367 height 29
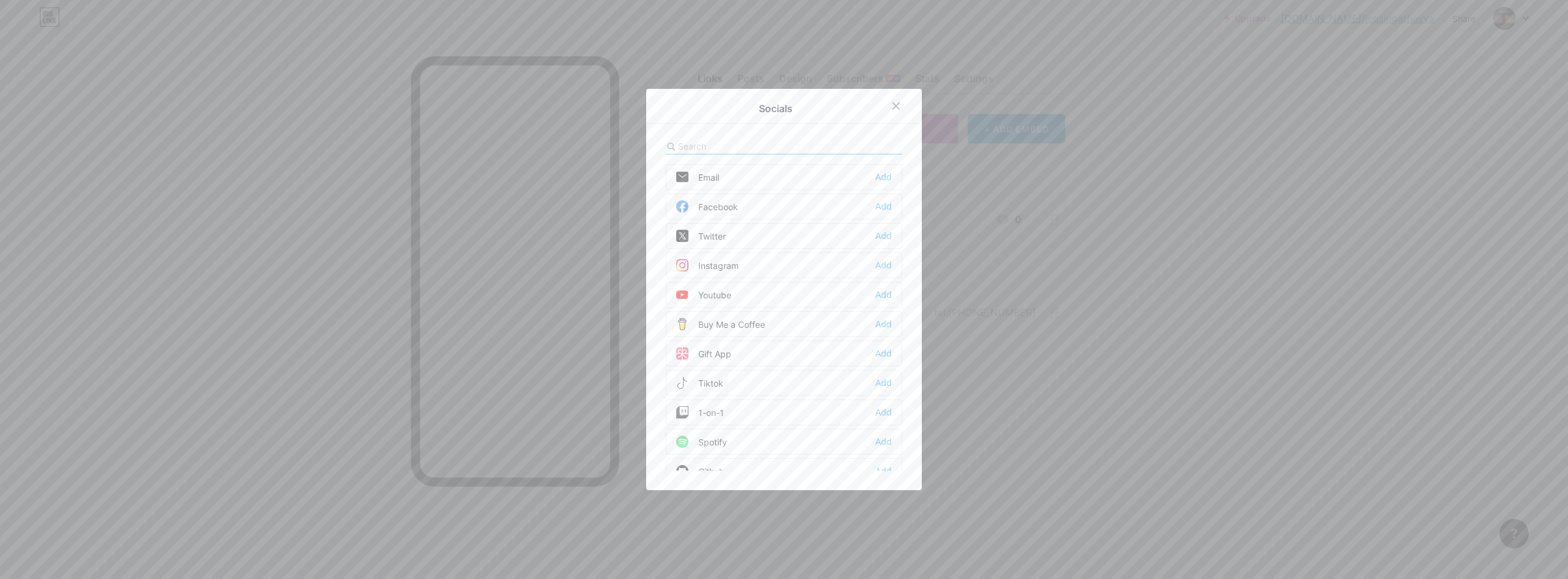
click at [703, 150] on input "text" at bounding box center [746, 146] width 135 height 13
type input "phone"
click at [825, 177] on div "Phone Edit" at bounding box center [784, 178] width 236 height 26
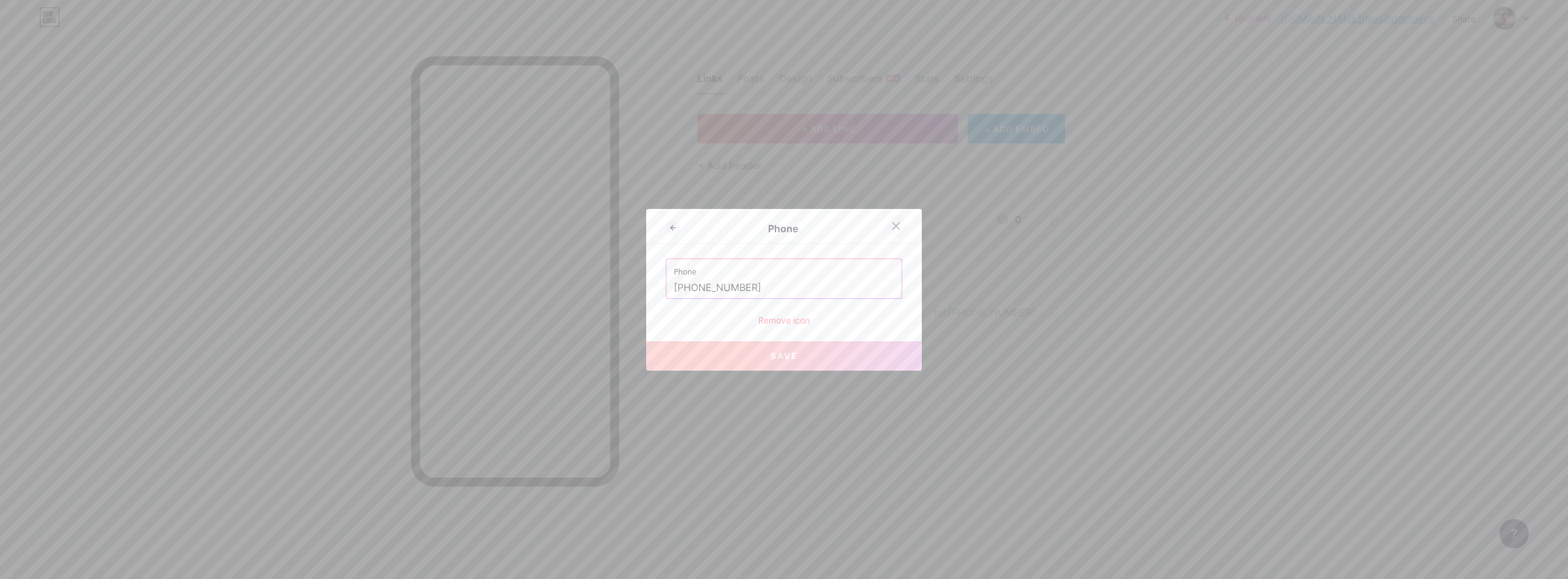
click at [892, 227] on icon at bounding box center [896, 225] width 10 height 10
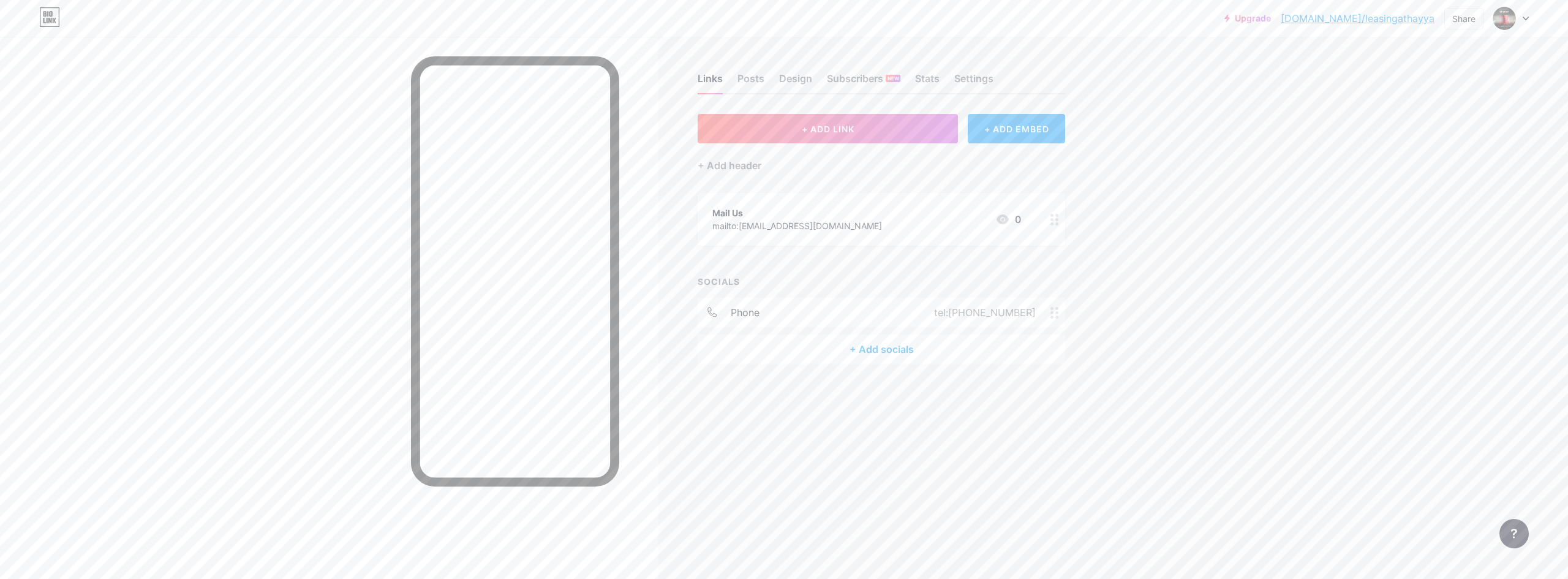
click at [884, 344] on div "+ Add socials" at bounding box center [881, 349] width 367 height 29
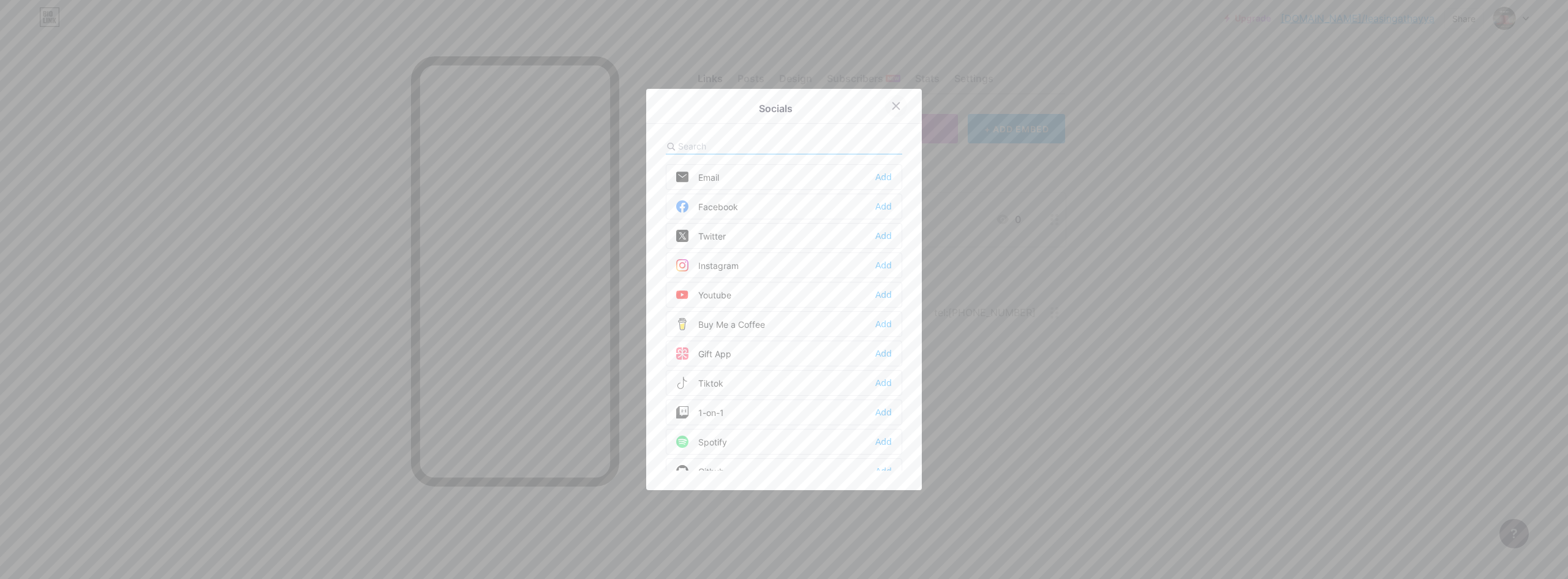
click at [891, 106] on icon at bounding box center [896, 106] width 10 height 10
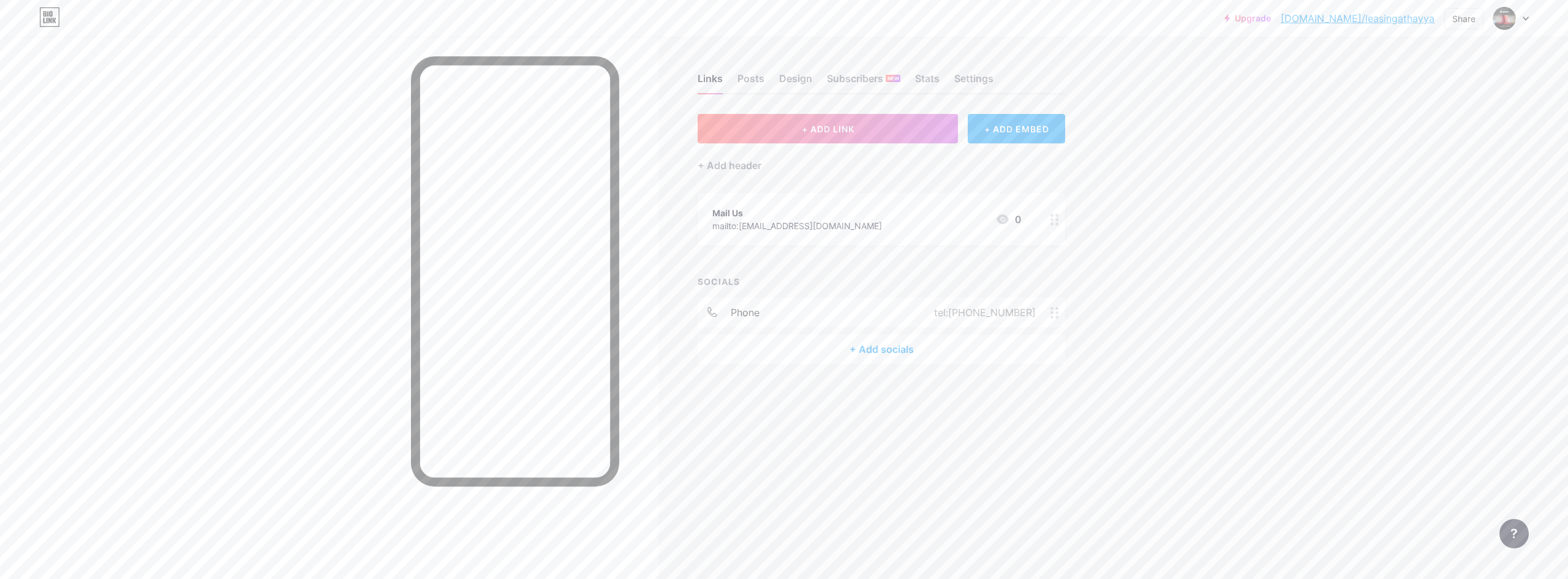
click at [890, 344] on div "+ Add socials" at bounding box center [881, 349] width 367 height 29
click at [706, 139] on div at bounding box center [784, 146] width 236 height 16
click at [700, 148] on input "text" at bounding box center [746, 146] width 135 height 13
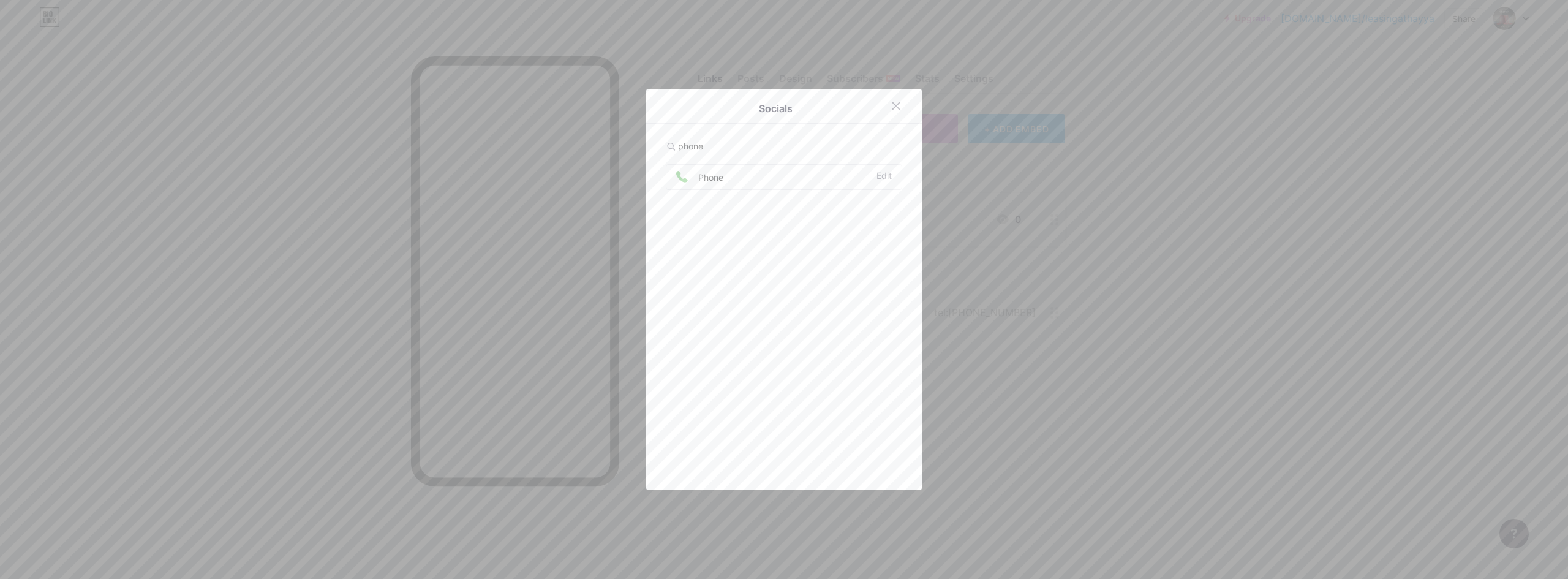
type input "phone"
click at [677, 179] on icon at bounding box center [682, 176] width 11 height 11
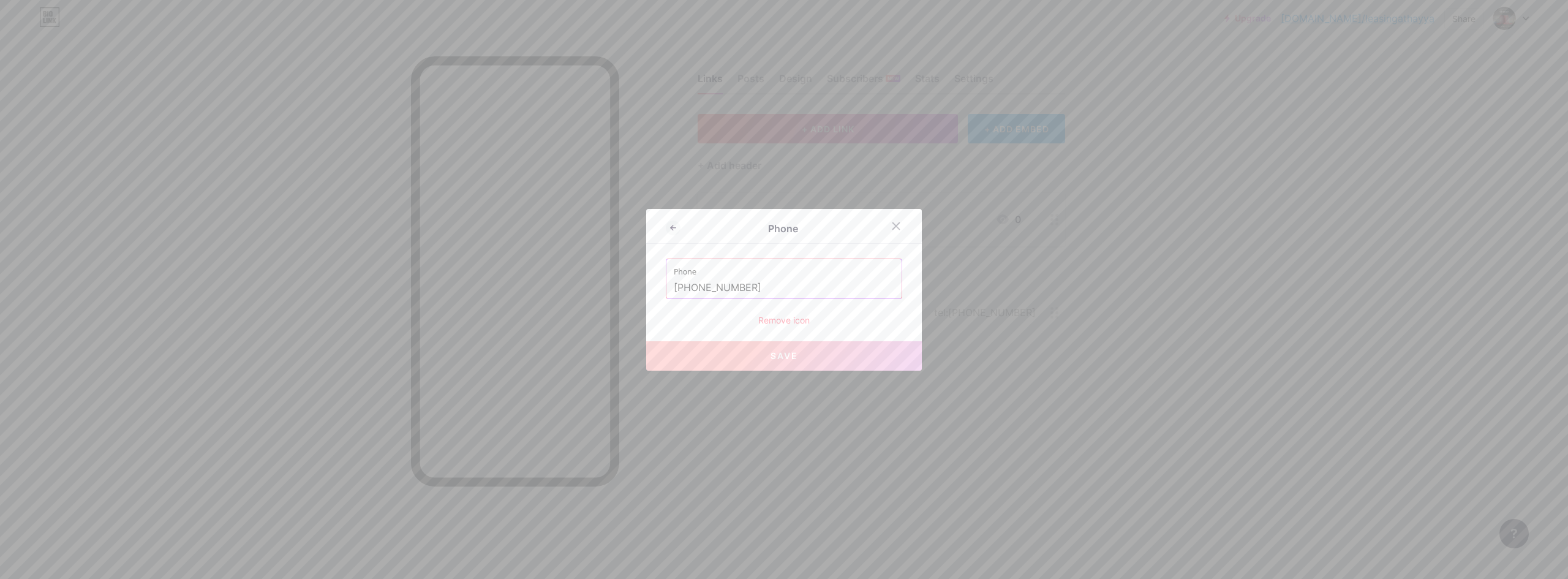
click at [885, 227] on div at bounding box center [896, 225] width 22 height 22
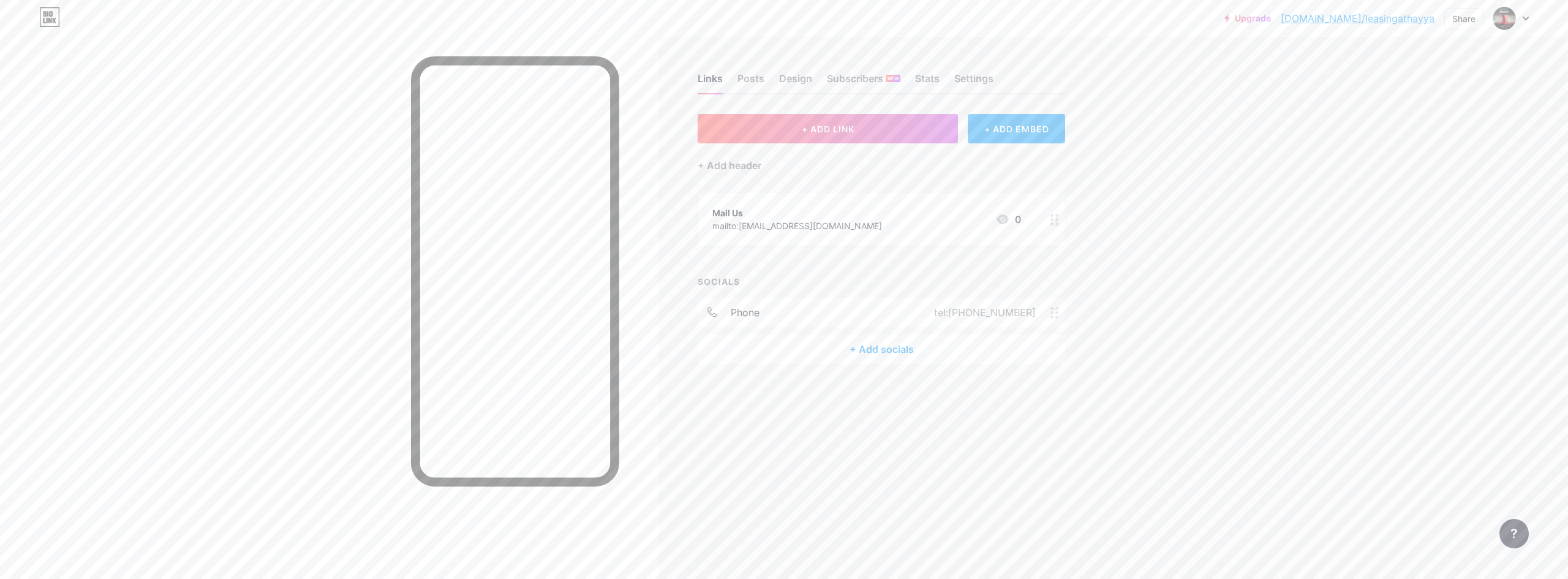
click at [884, 352] on div "+ Add socials" at bounding box center [881, 349] width 367 height 29
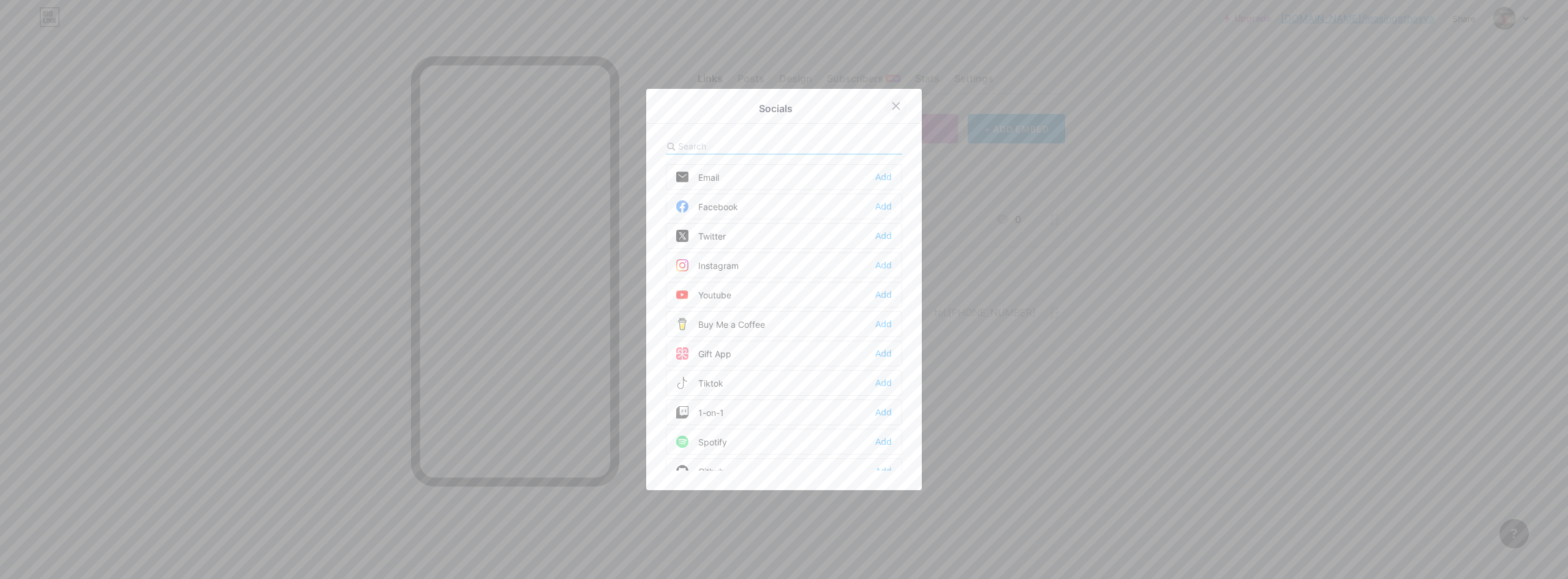
click at [888, 98] on div at bounding box center [896, 106] width 22 height 22
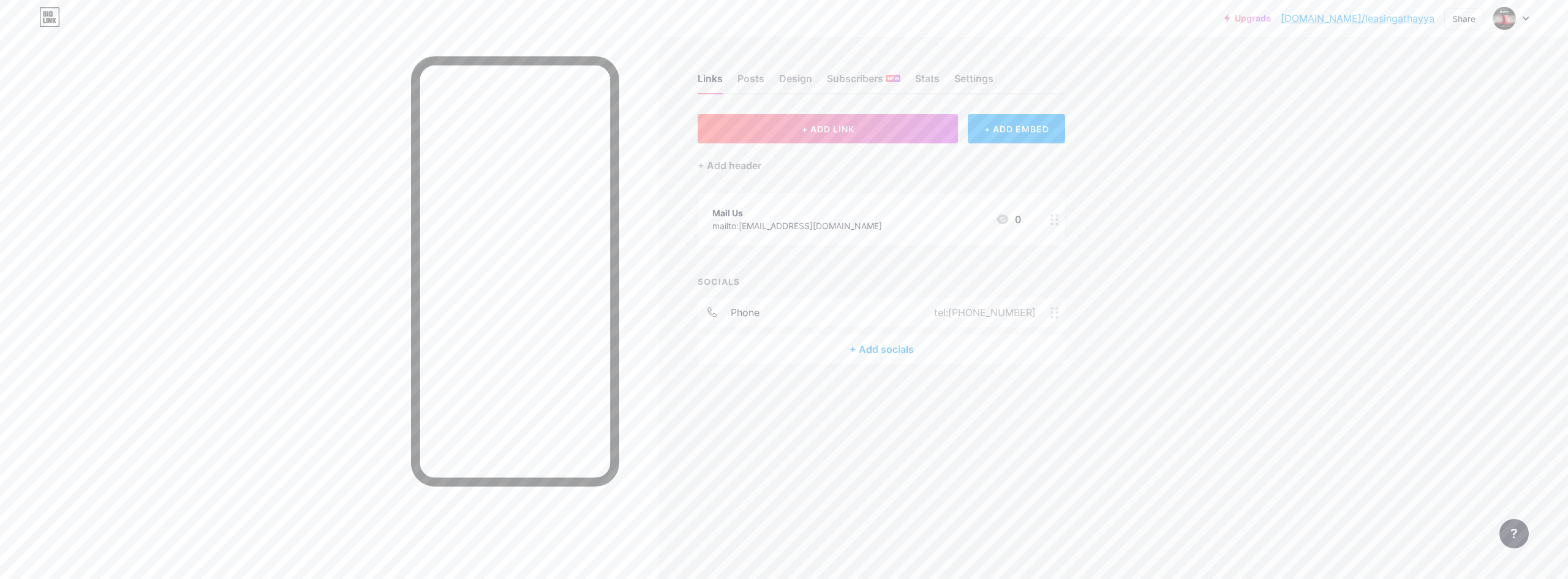
click at [892, 353] on div "+ Add socials" at bounding box center [881, 349] width 367 height 29
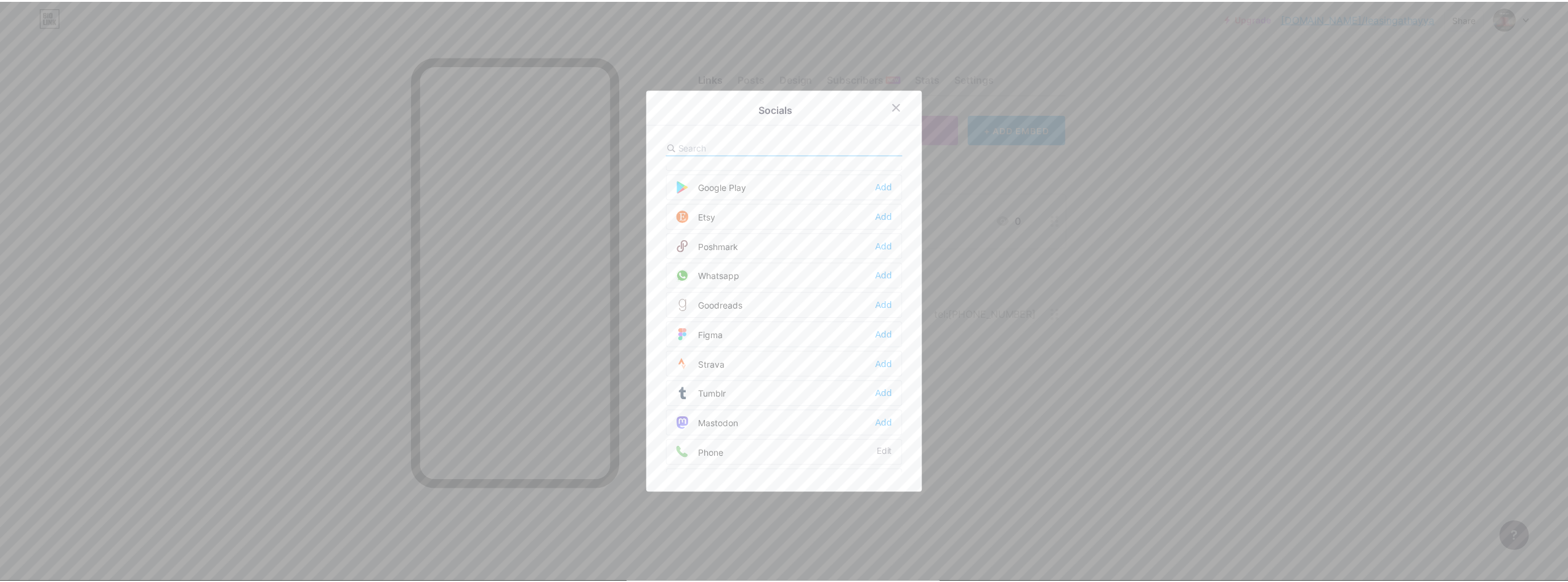
scroll to position [985, 0]
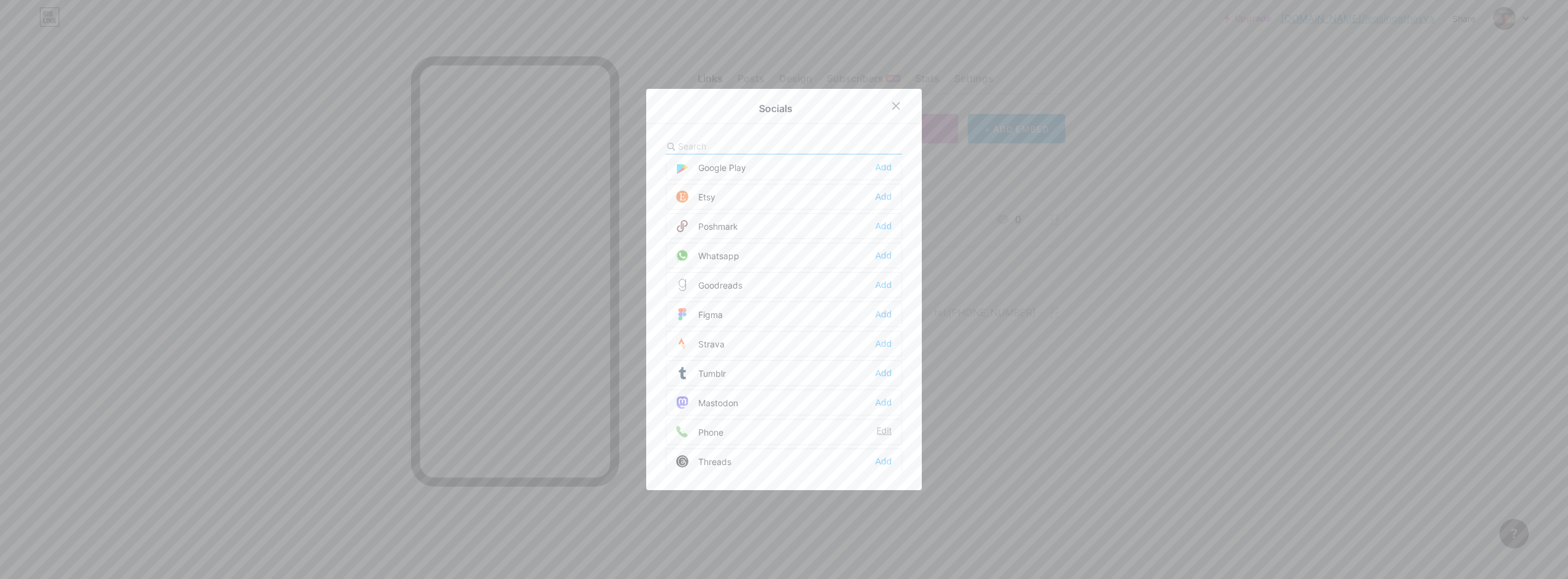
click at [882, 430] on div "Edit" at bounding box center [884, 432] width 16 height 12
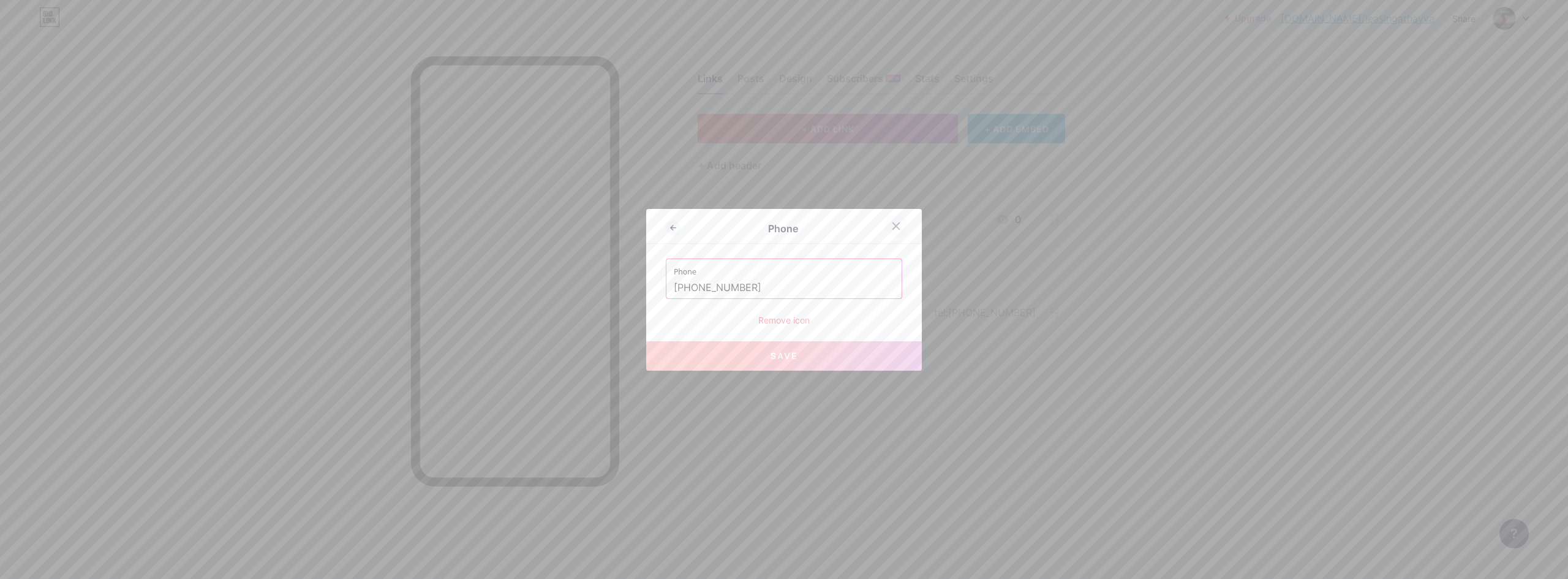
click at [900, 225] on div at bounding box center [896, 225] width 22 height 22
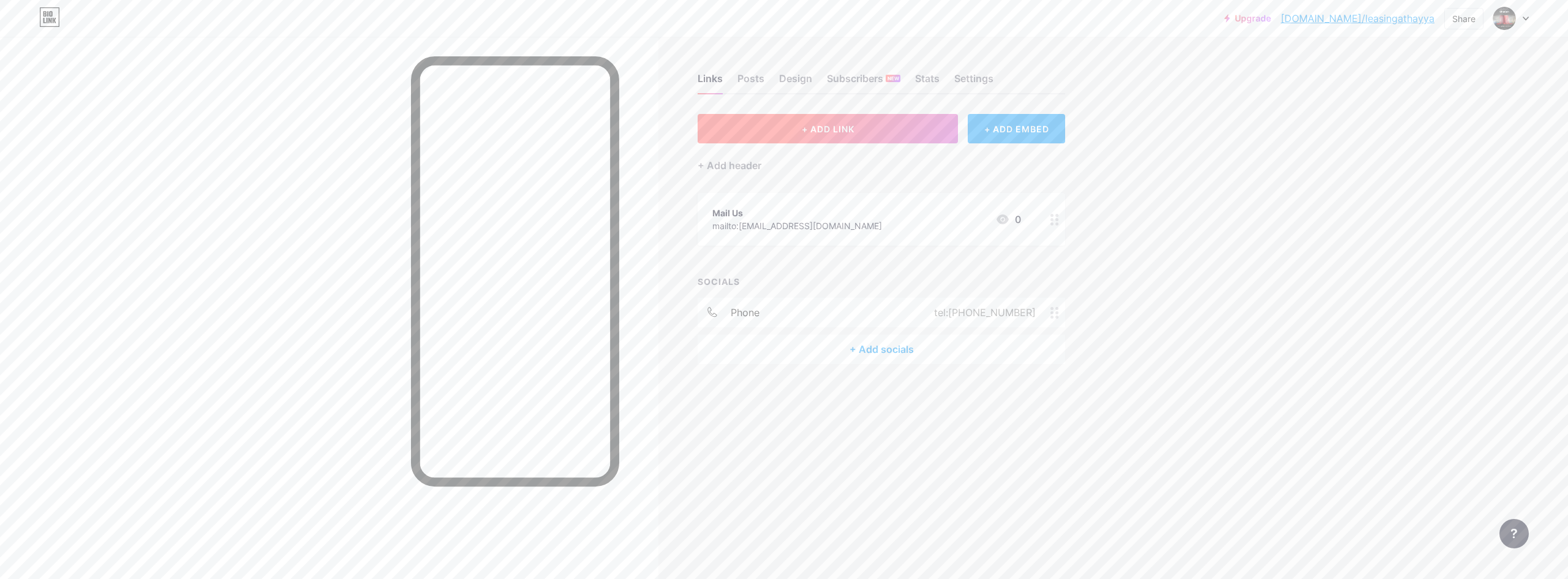
click at [865, 136] on button "+ ADD LINK" at bounding box center [827, 129] width 261 height 29
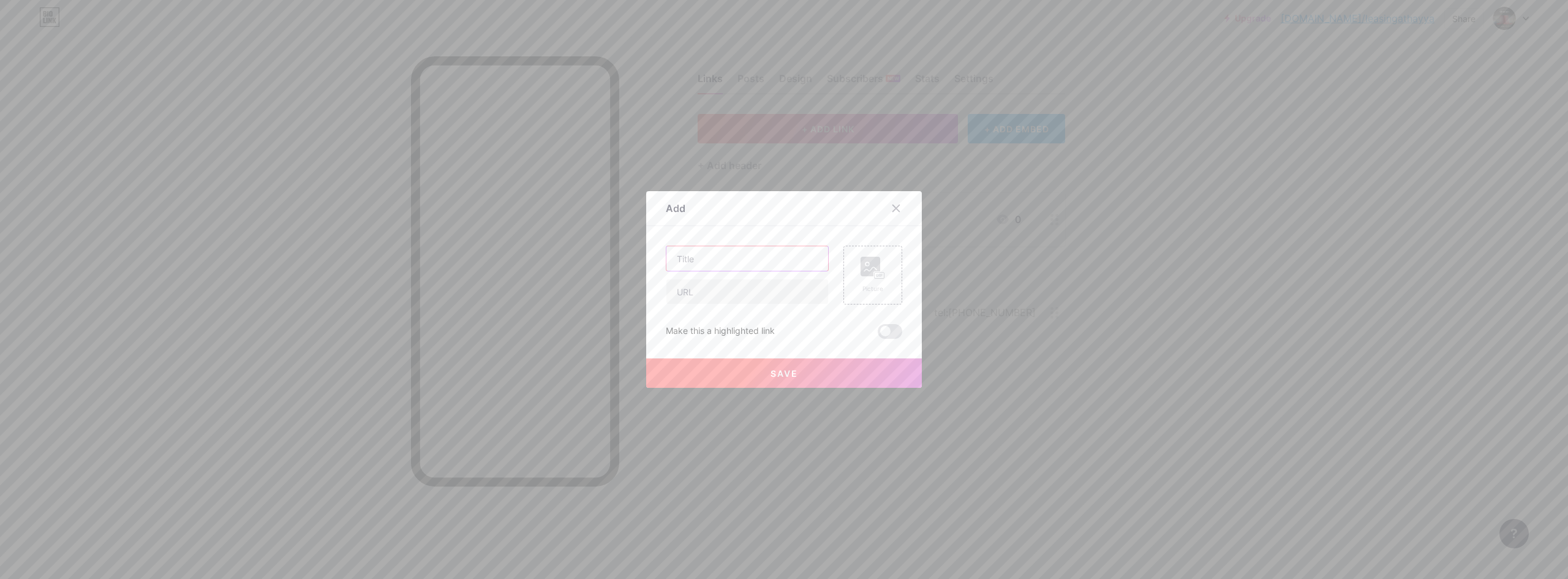
click at [716, 256] on input "text" at bounding box center [747, 258] width 162 height 24
type input "Phone"
paste input "[PHONE_NUMBER]"
type input "tel:[PHONE_NUMBER]"
click at [775, 368] on span "Save" at bounding box center [785, 374] width 28 height 10
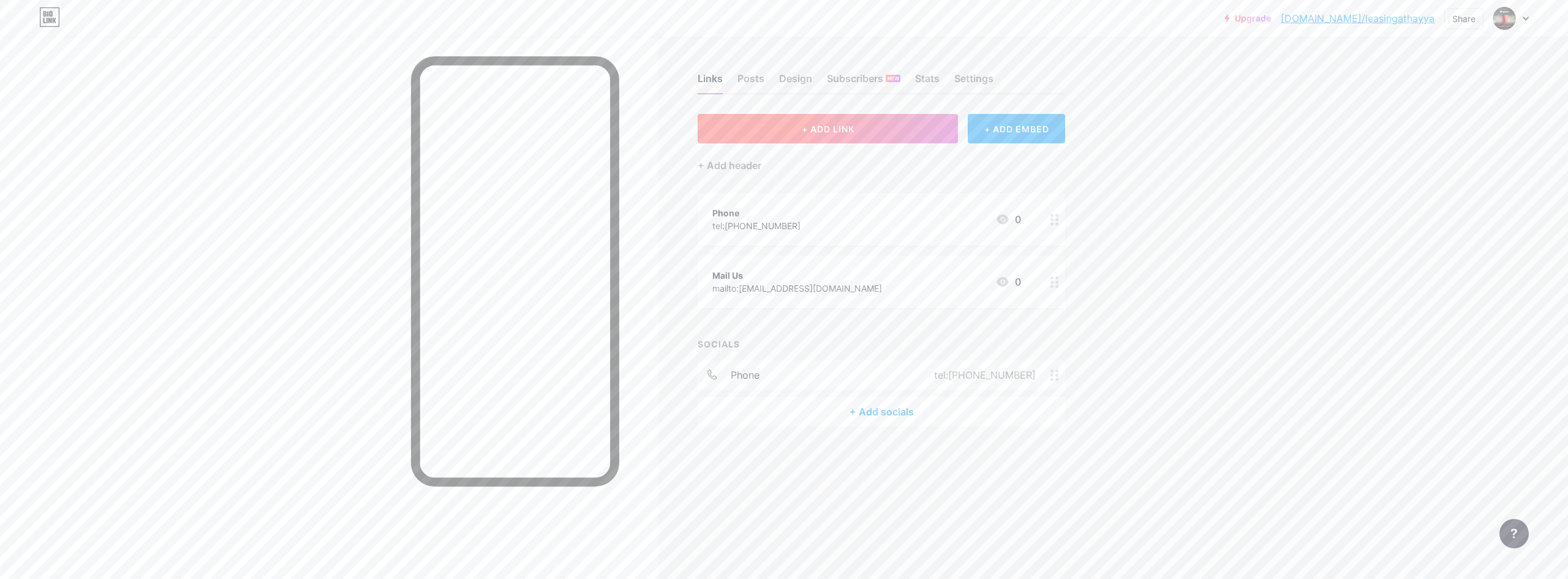
click at [807, 137] on button "+ ADD LINK" at bounding box center [827, 129] width 261 height 29
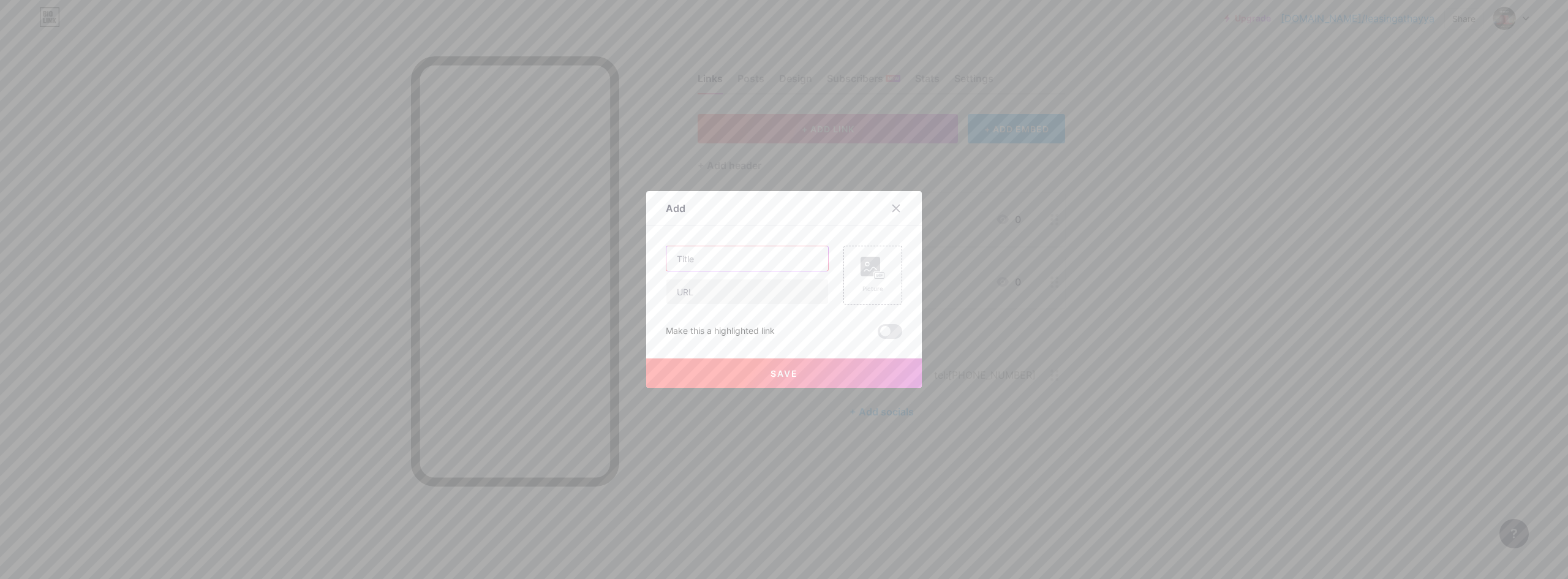
click at [716, 262] on input "text" at bounding box center [747, 258] width 162 height 24
type input "Phone"
click at [729, 290] on input "text" at bounding box center [747, 291] width 162 height 24
paste input "[PHONE_NUMBER]"
click at [666, 290] on input "[PHONE_NUMBER]" at bounding box center [747, 291] width 162 height 24
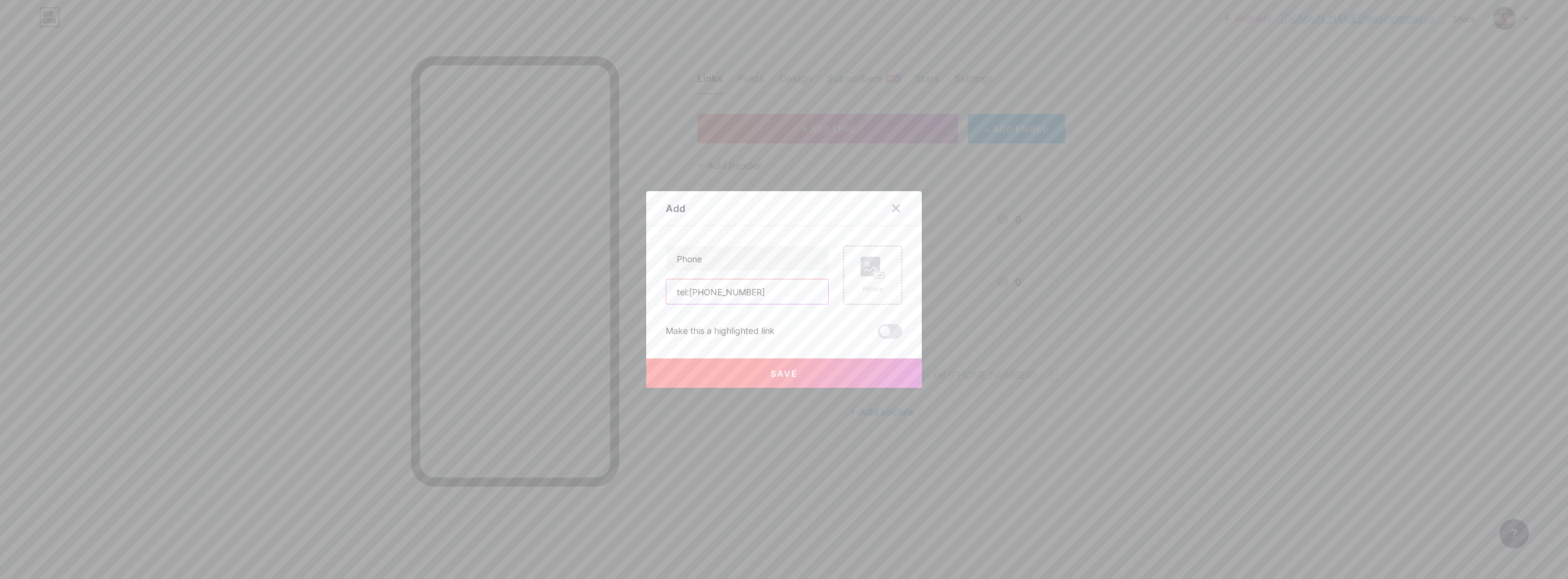
type input "tel:[PHONE_NUMBER]"
click at [774, 374] on span "Save" at bounding box center [785, 374] width 28 height 10
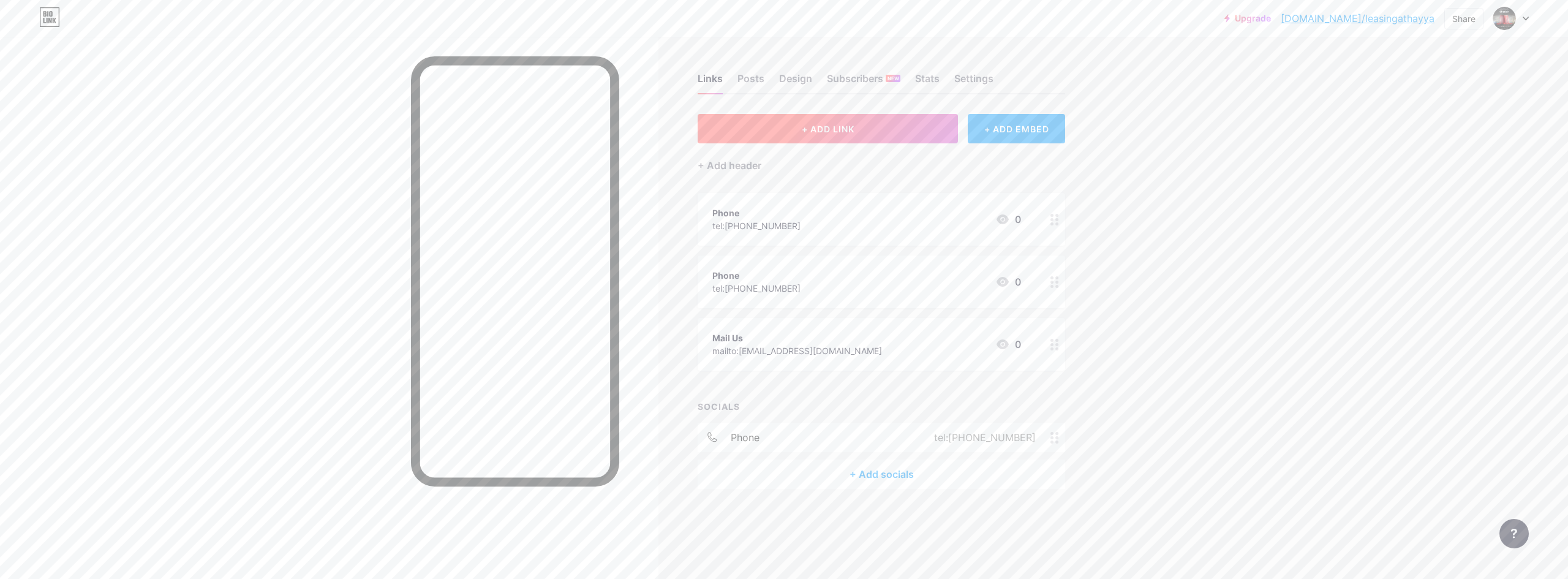
click at [768, 128] on button "+ ADD LINK" at bounding box center [827, 129] width 261 height 29
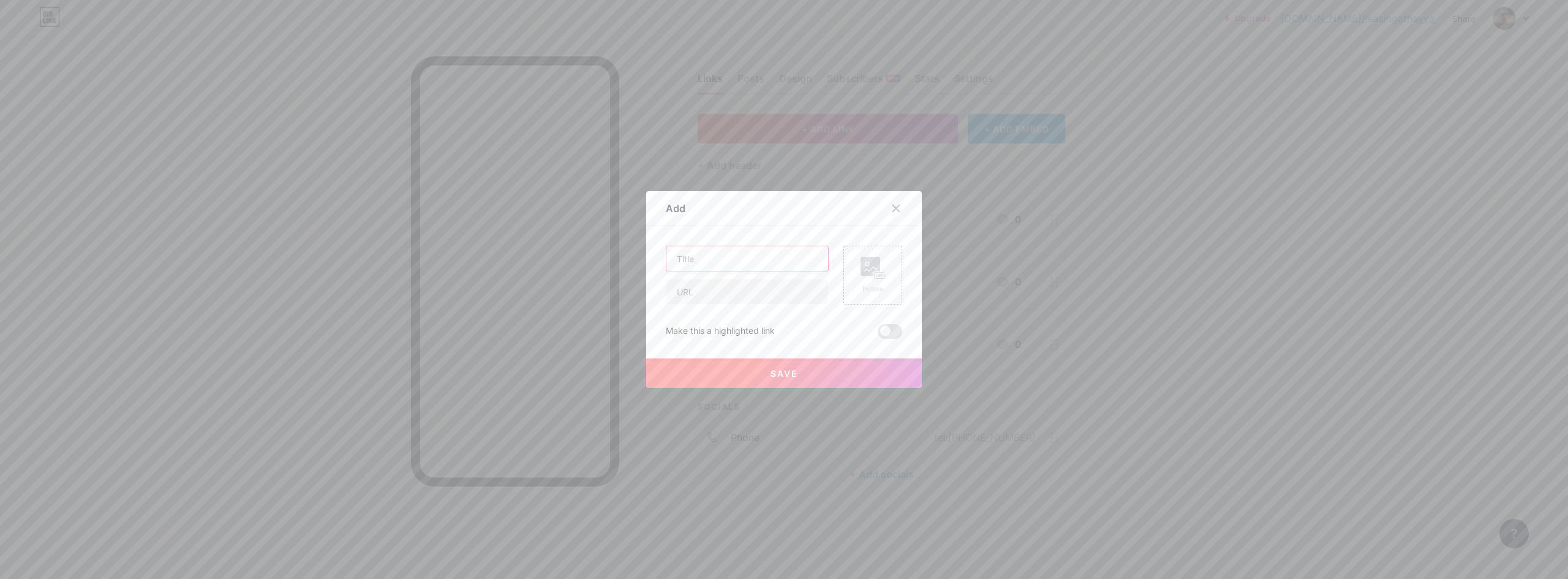
click at [702, 262] on input "text" at bounding box center [747, 258] width 162 height 24
type input "Phone"
paste input "[PHONE_NUMBER]"
type input "tel:[PHONE_NUMBER]"
click at [773, 367] on button "Save" at bounding box center [784, 374] width 275 height 29
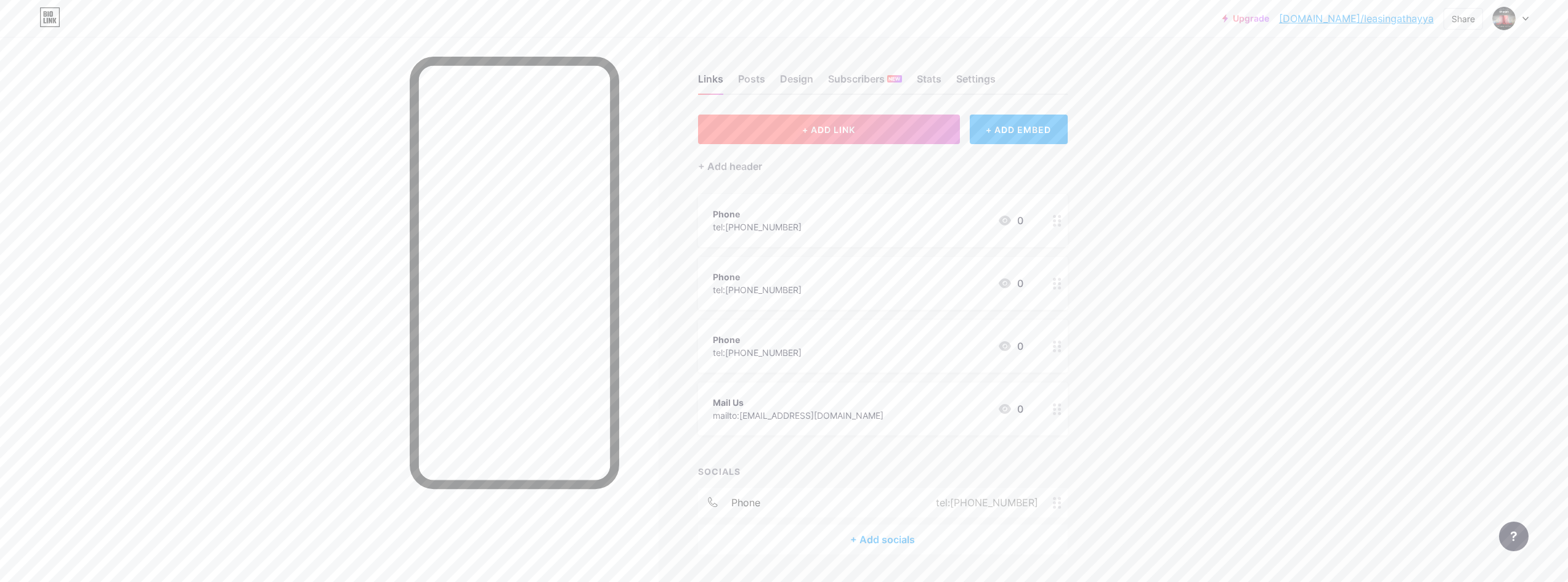
click at [746, 134] on button "+ ADD LINK" at bounding box center [828, 130] width 262 height 30
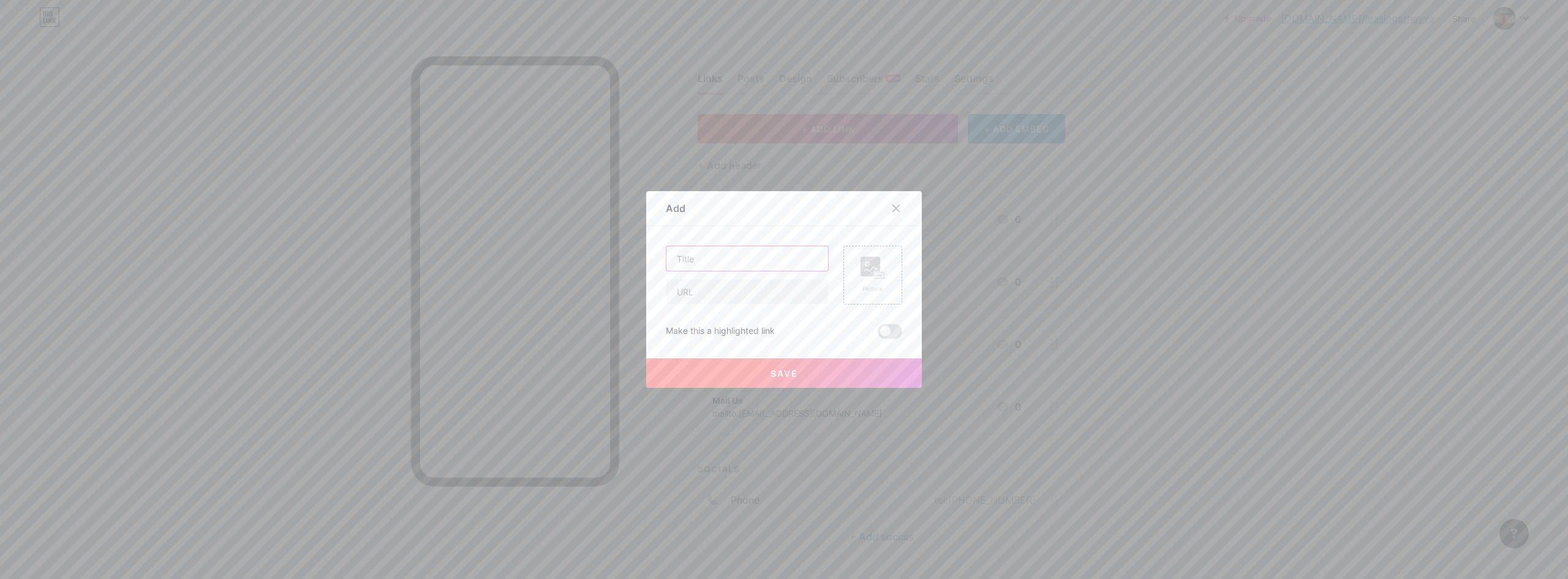
click at [684, 248] on input "text" at bounding box center [747, 258] width 162 height 24
type input "Phone"
paste input "[PHONE_NUMBER]"
type input "tel:[PHONE_NUMBER]"
click at [776, 372] on span "Save" at bounding box center [785, 374] width 28 height 10
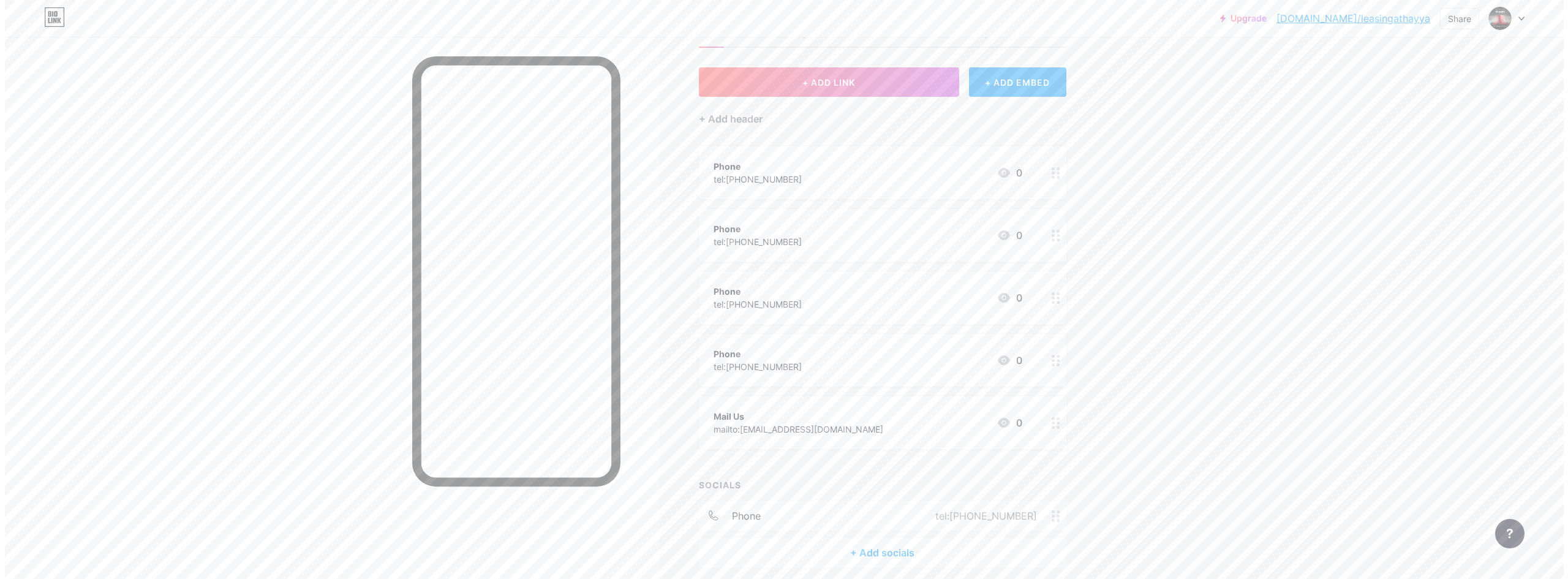
scroll to position [0, 0]
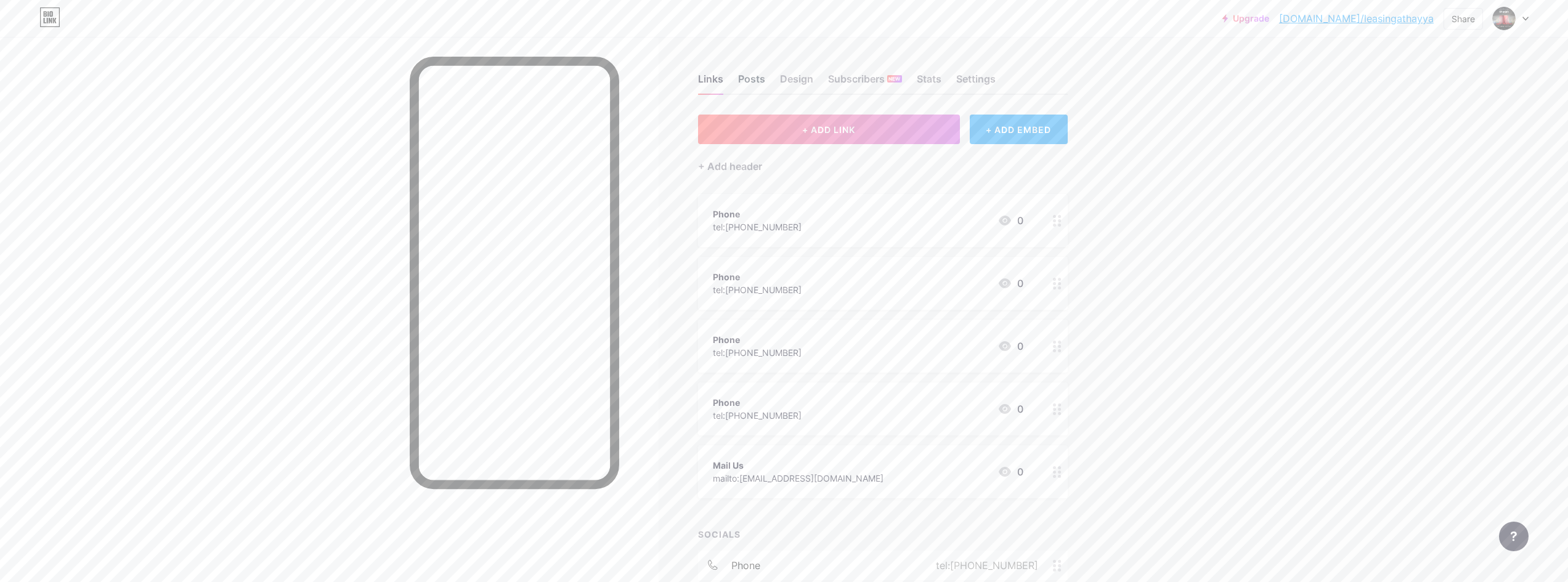
click at [743, 91] on div "Posts" at bounding box center [751, 82] width 27 height 22
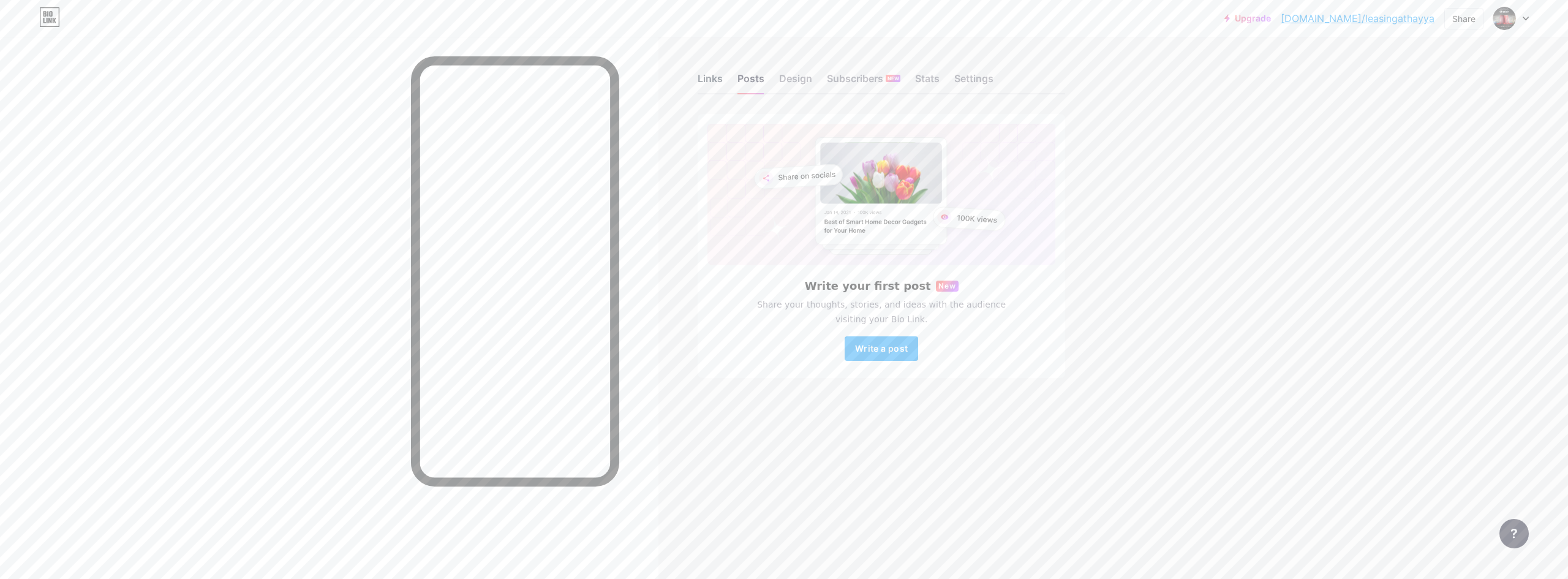
click at [706, 85] on div "Links" at bounding box center [709, 81] width 25 height 22
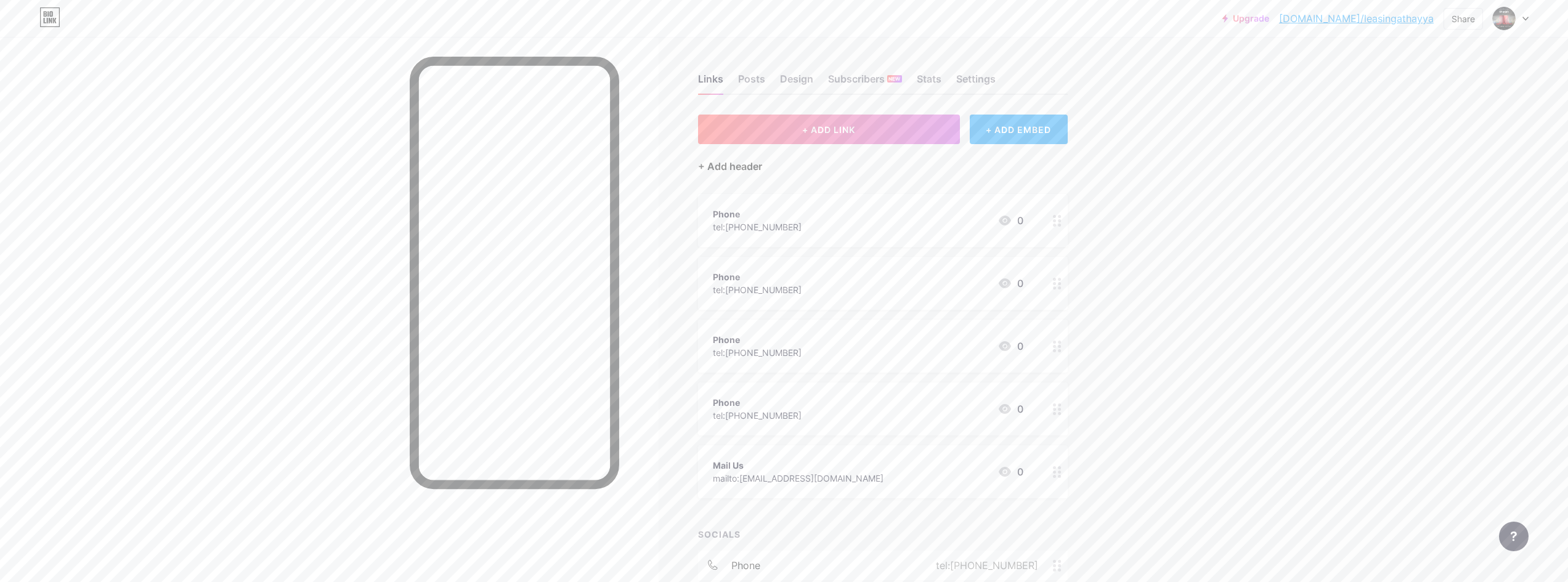
click at [750, 160] on div "+ Add header" at bounding box center [730, 166] width 64 height 15
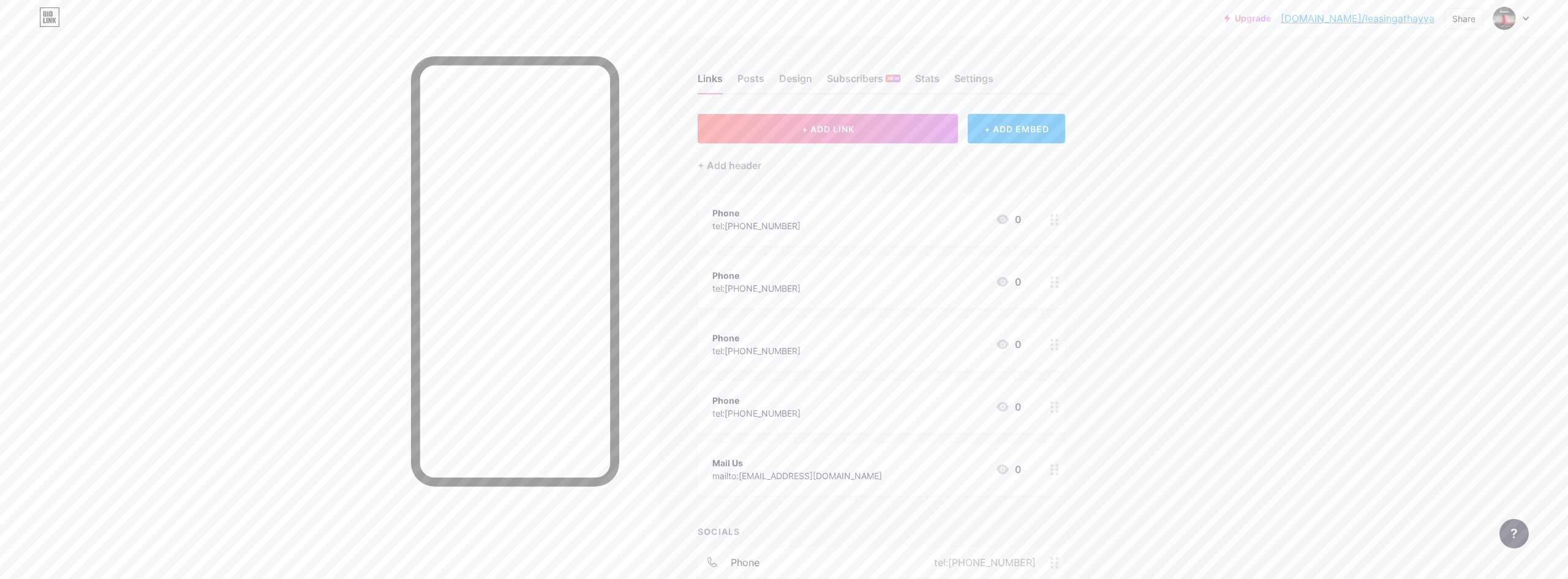
click at [710, 283] on input "text" at bounding box center [784, 290] width 236 height 24
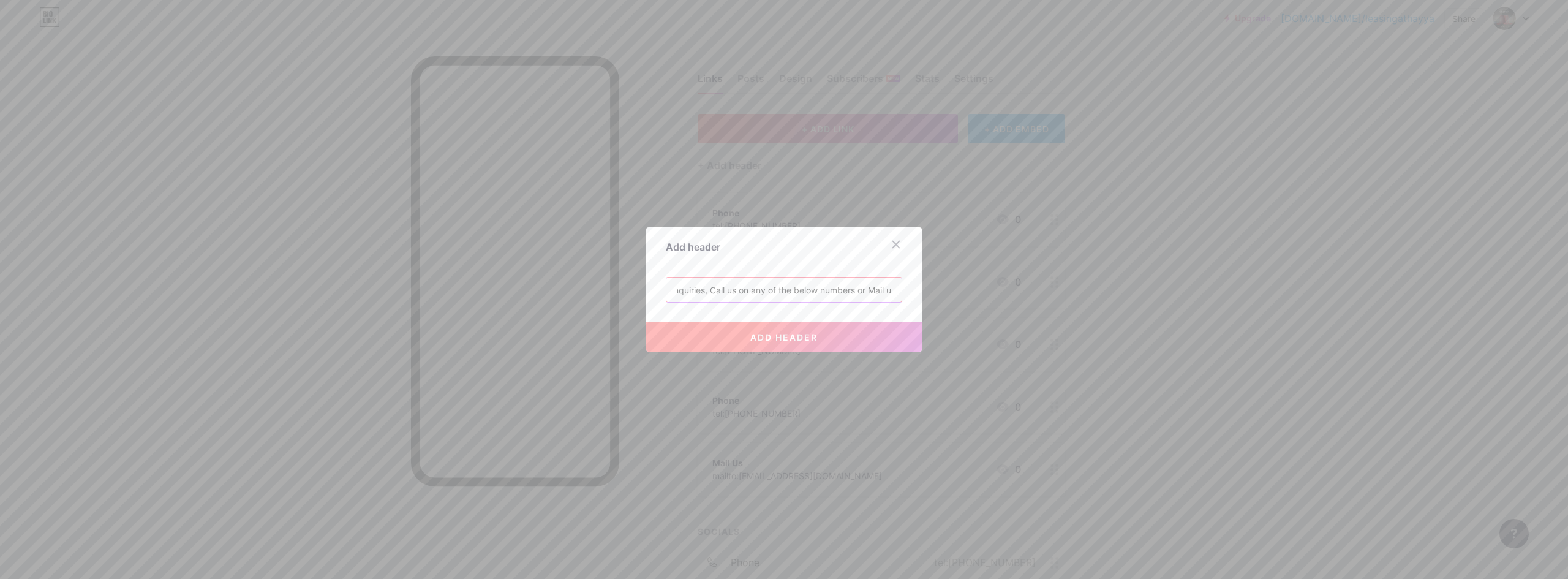
scroll to position [0, 66]
type input "For Leasing Enquiries, Call us on any of the below numbers or Mail us"
click at [800, 343] on button "add header" at bounding box center [784, 337] width 275 height 29
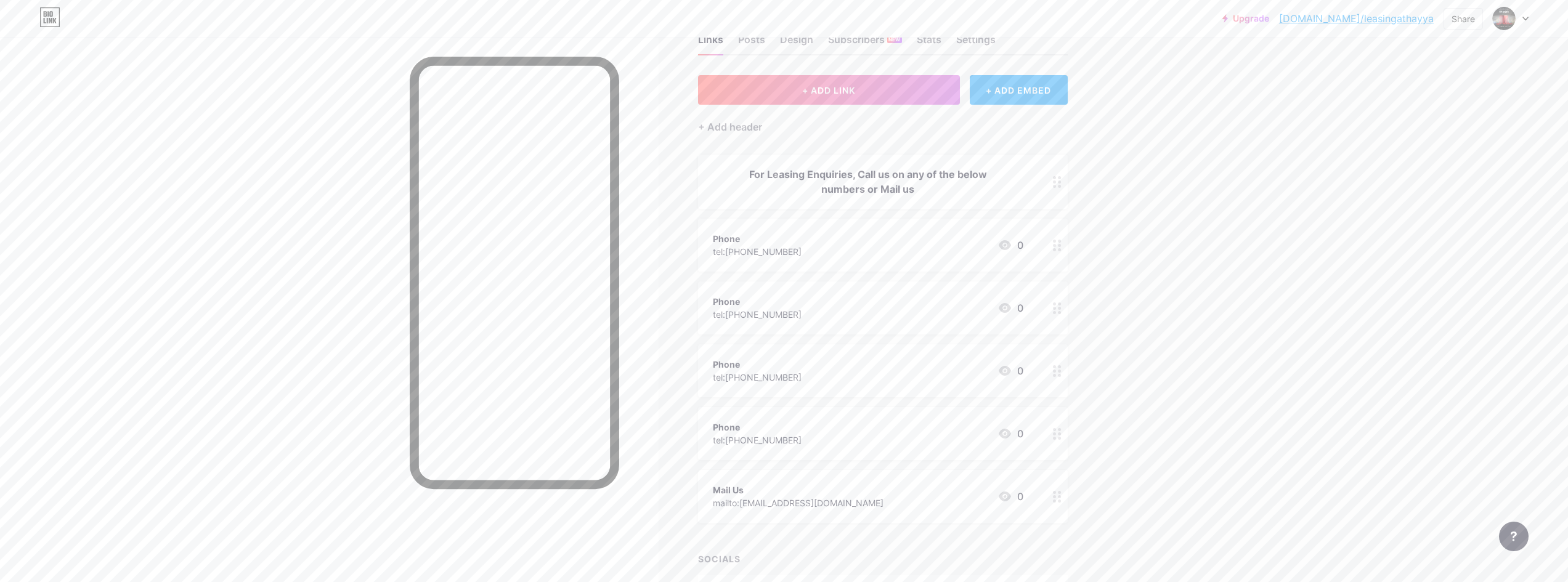
scroll to position [62, 0]
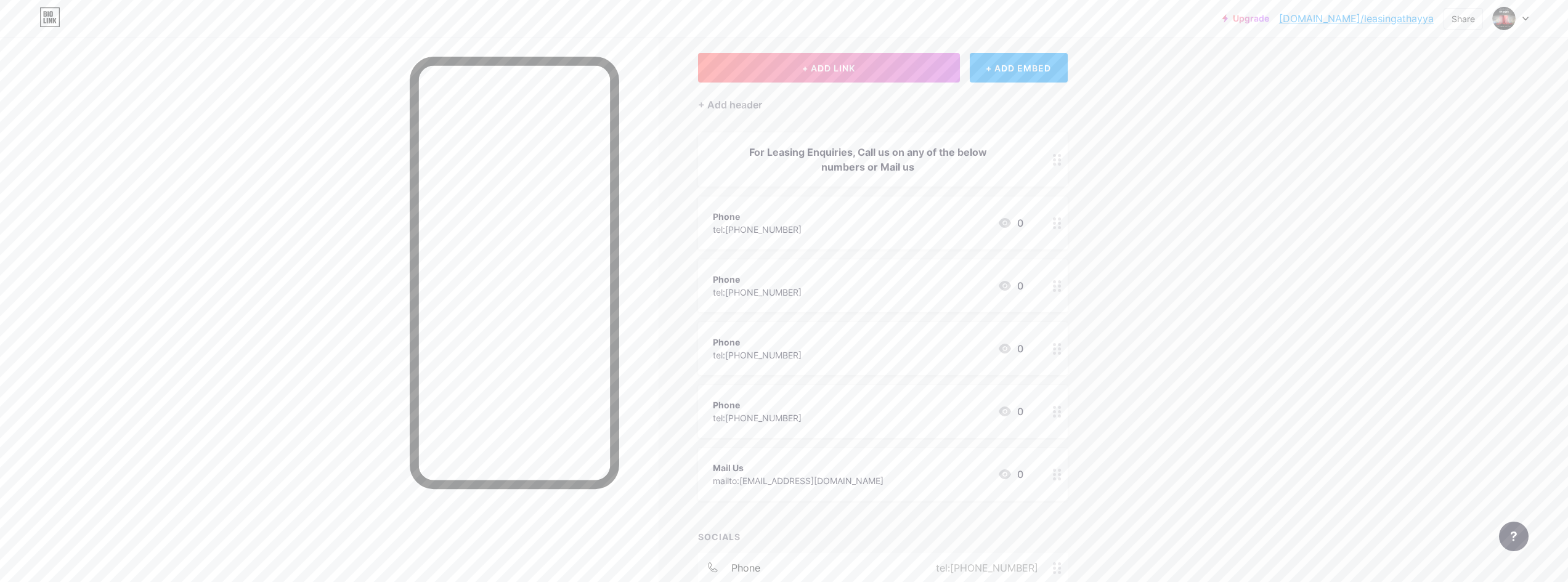
click at [908, 476] on div "Mail Us mailto:[EMAIL_ADDRESS][DOMAIN_NAME] 0" at bounding box center [868, 474] width 310 height 29
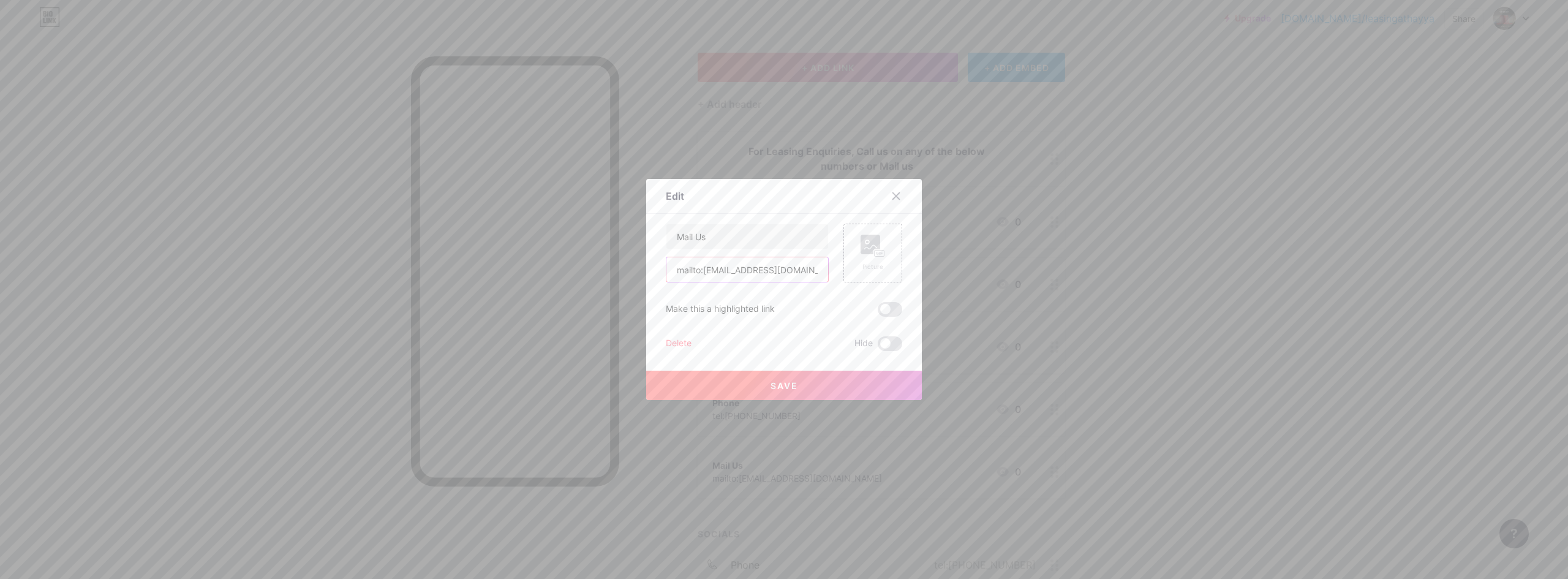
drag, startPoint x: 796, startPoint y: 276, endPoint x: 700, endPoint y: 277, distance: 96.0
click at [700, 277] on input "mailto:[EMAIL_ADDRESS][DOMAIN_NAME]" at bounding box center [747, 270] width 162 height 24
paste input "[EMAIL_ADDRESS][DOMAIN_NAME]"
type input "mailto:[EMAIL_ADDRESS][DOMAIN_NAME]"
click at [800, 379] on button "Save" at bounding box center [784, 386] width 275 height 29
